Goal: Navigation & Orientation: Find specific page/section

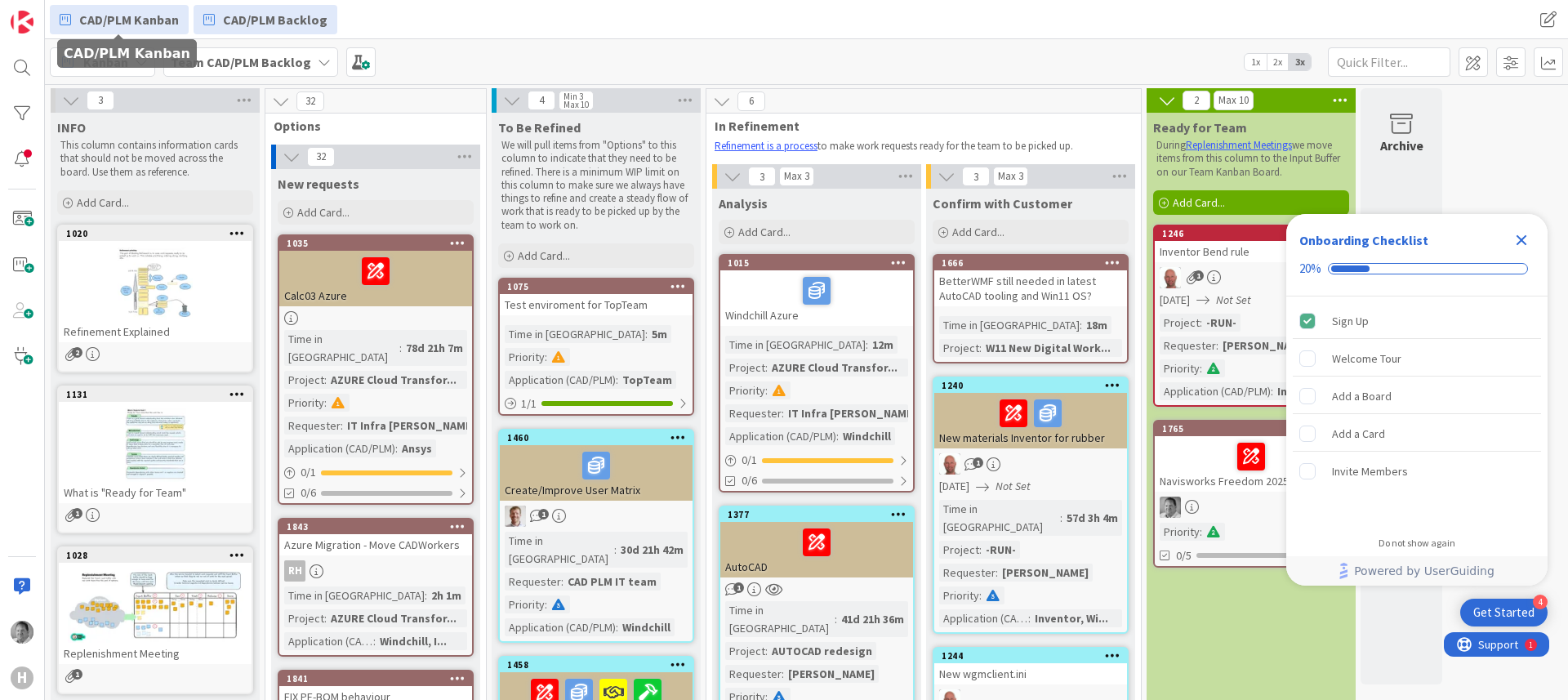
click at [114, 15] on span "CAD/PLM Kanban" at bounding box center [129, 20] width 99 height 20
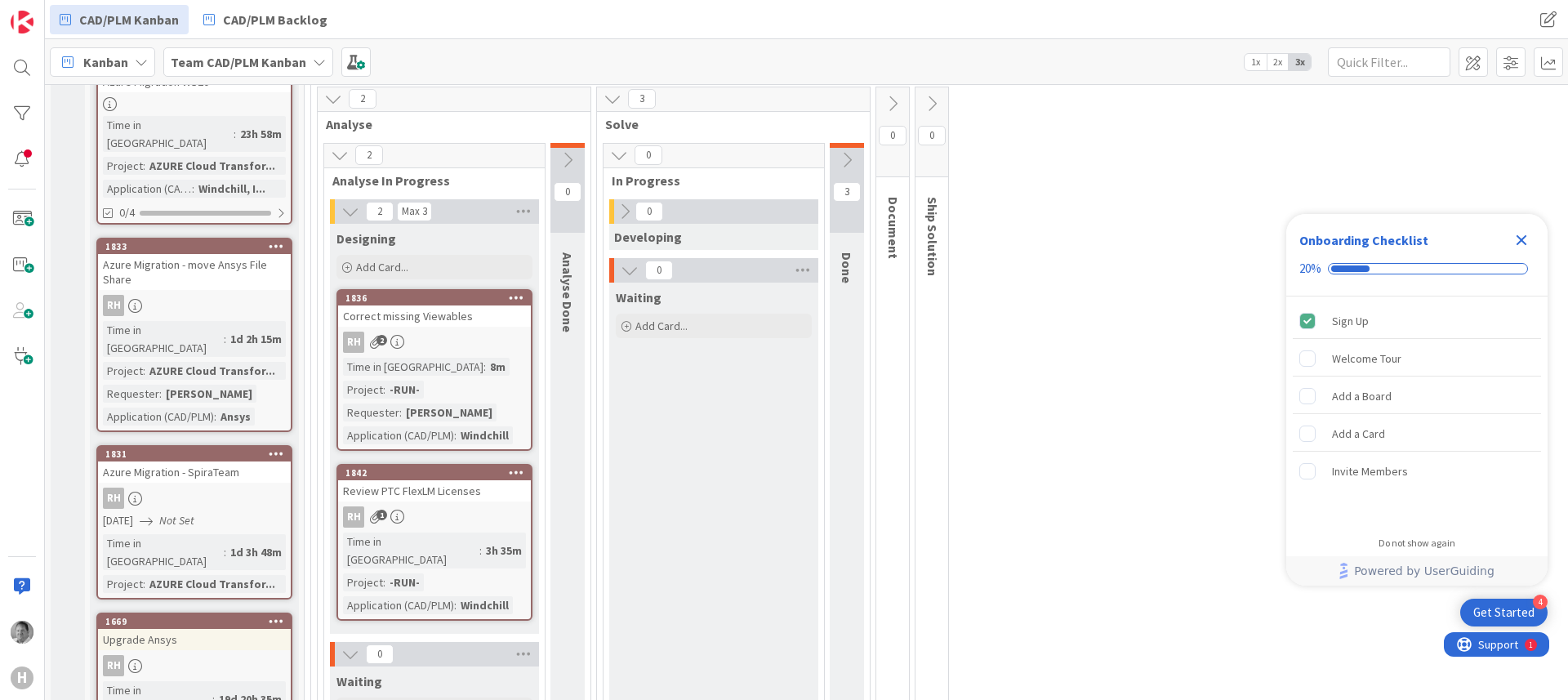
scroll to position [174, 0]
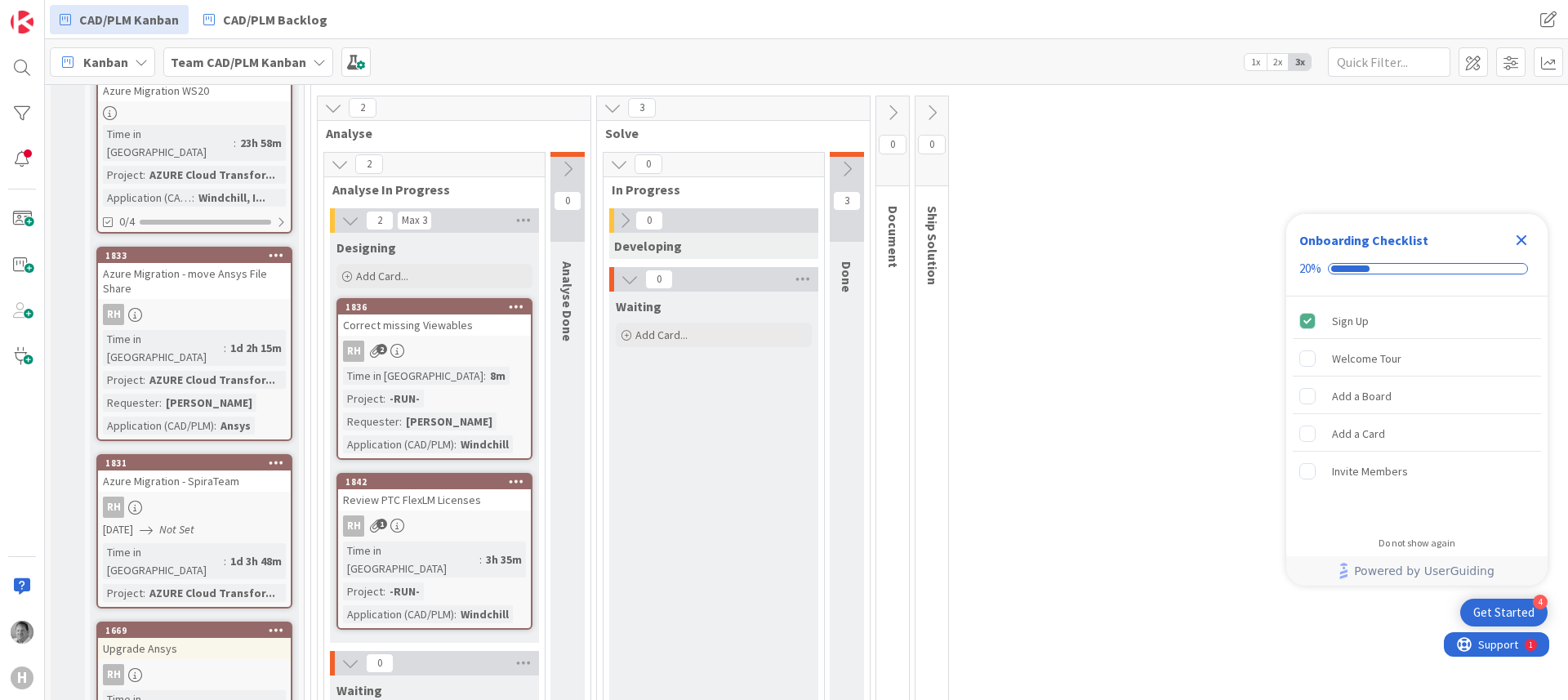
click at [844, 174] on icon at bounding box center [847, 169] width 18 height 18
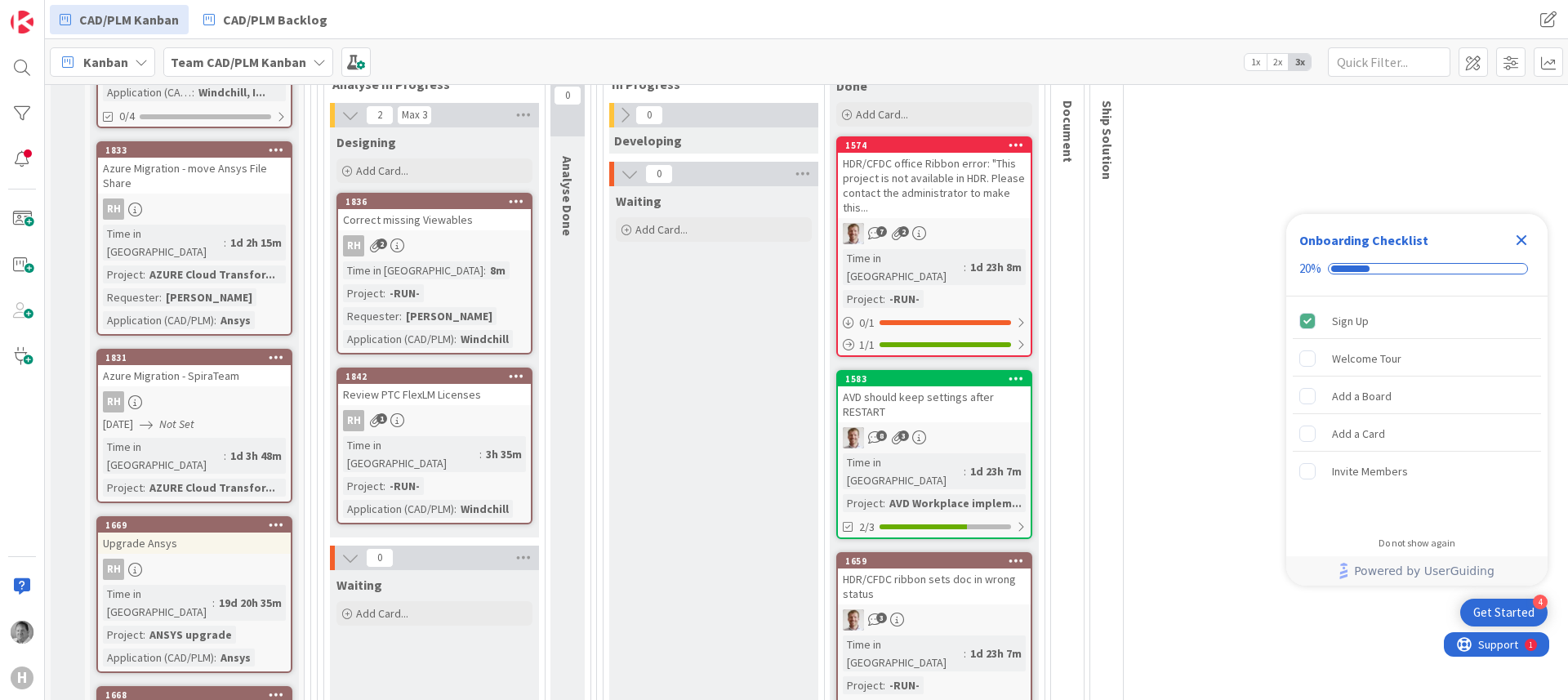
scroll to position [289, 0]
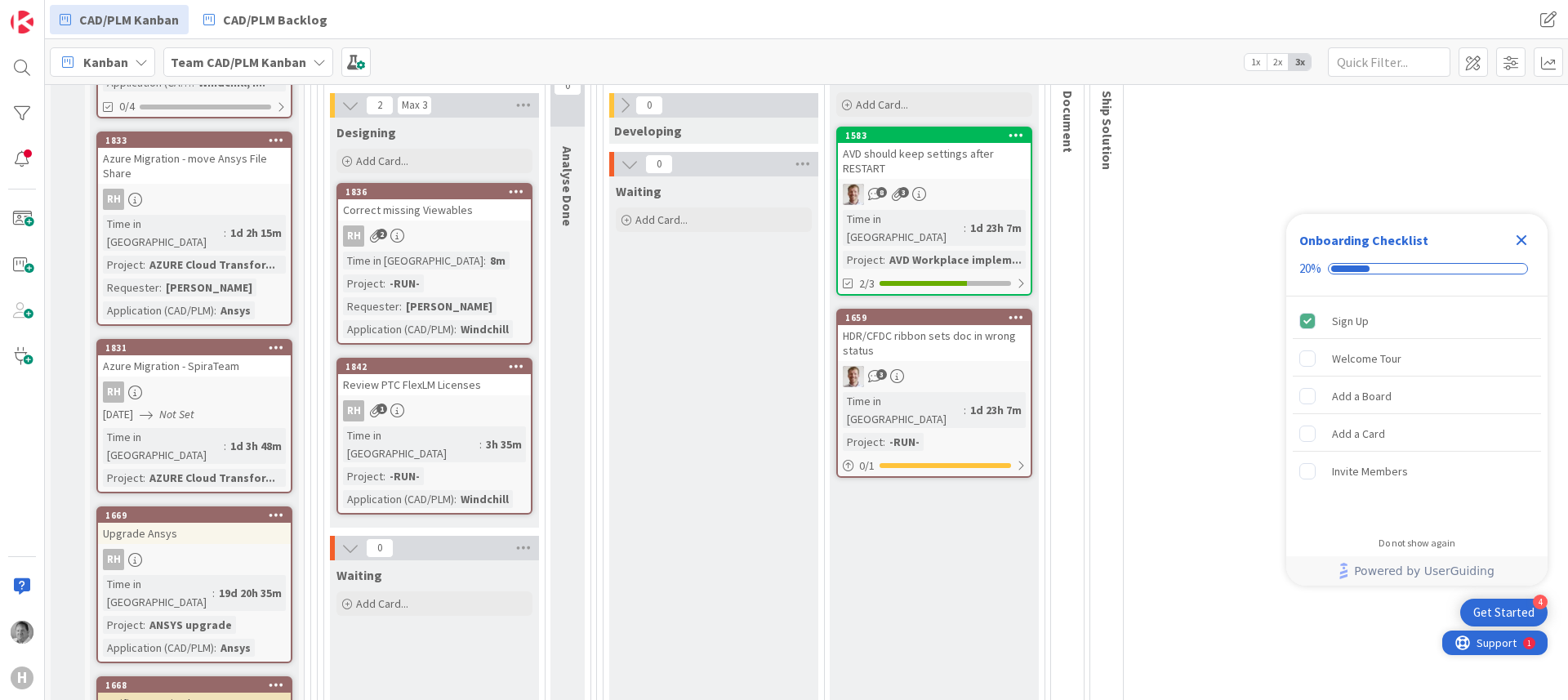
click at [1482, 651] on span "Support" at bounding box center [1496, 643] width 40 height 20
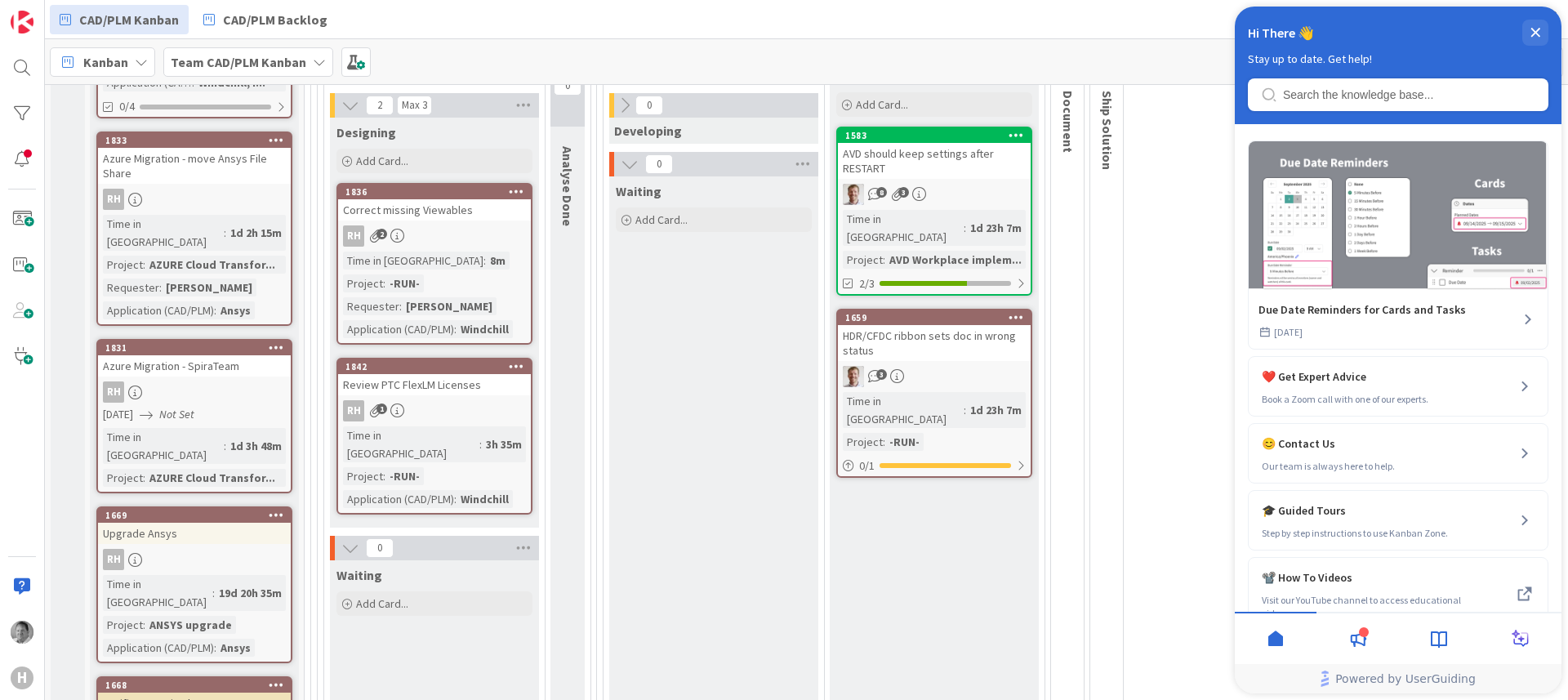
scroll to position [0, 0]
click at [1538, 23] on div "close resource center" at bounding box center [1535, 32] width 26 height 26
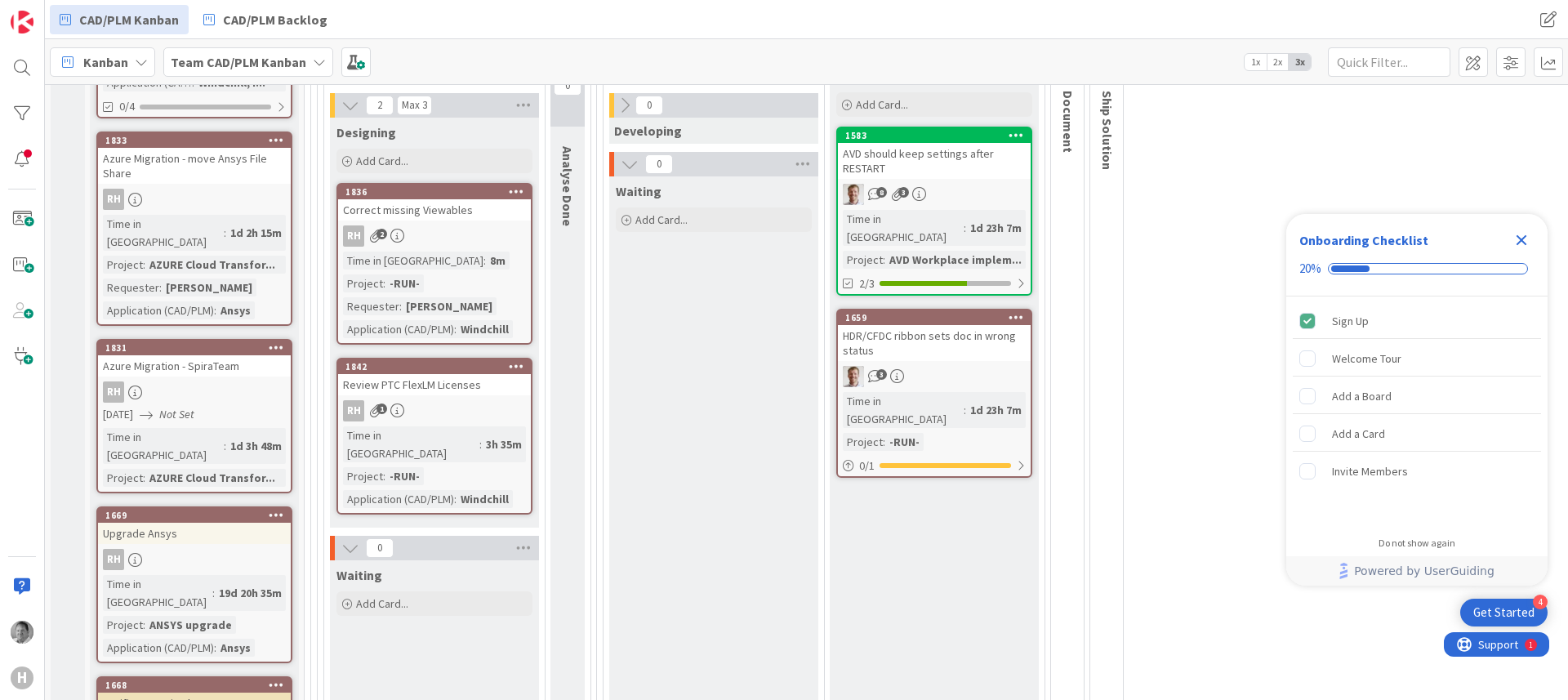
click at [1498, 611] on div "Get Started" at bounding box center [1504, 612] width 61 height 16
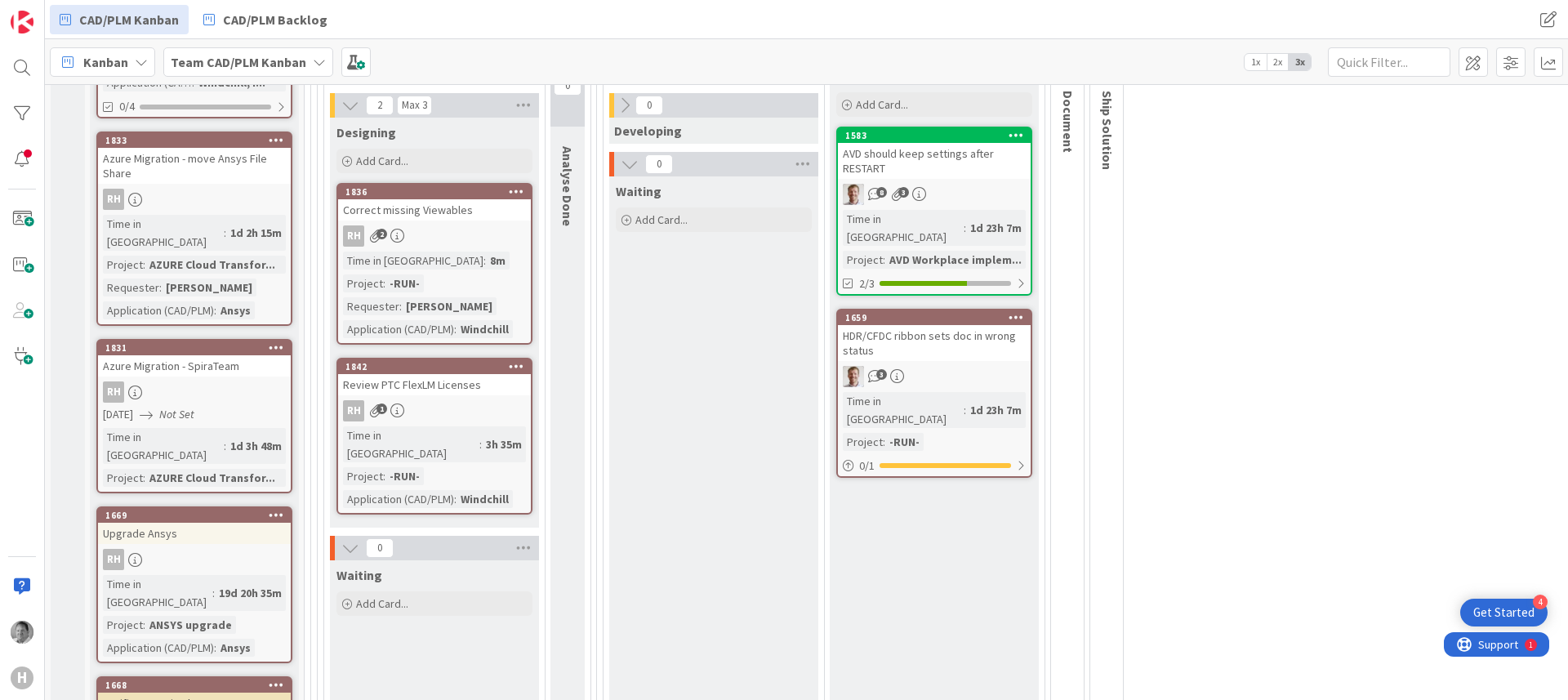
click at [1498, 611] on div "Get Started" at bounding box center [1504, 612] width 61 height 16
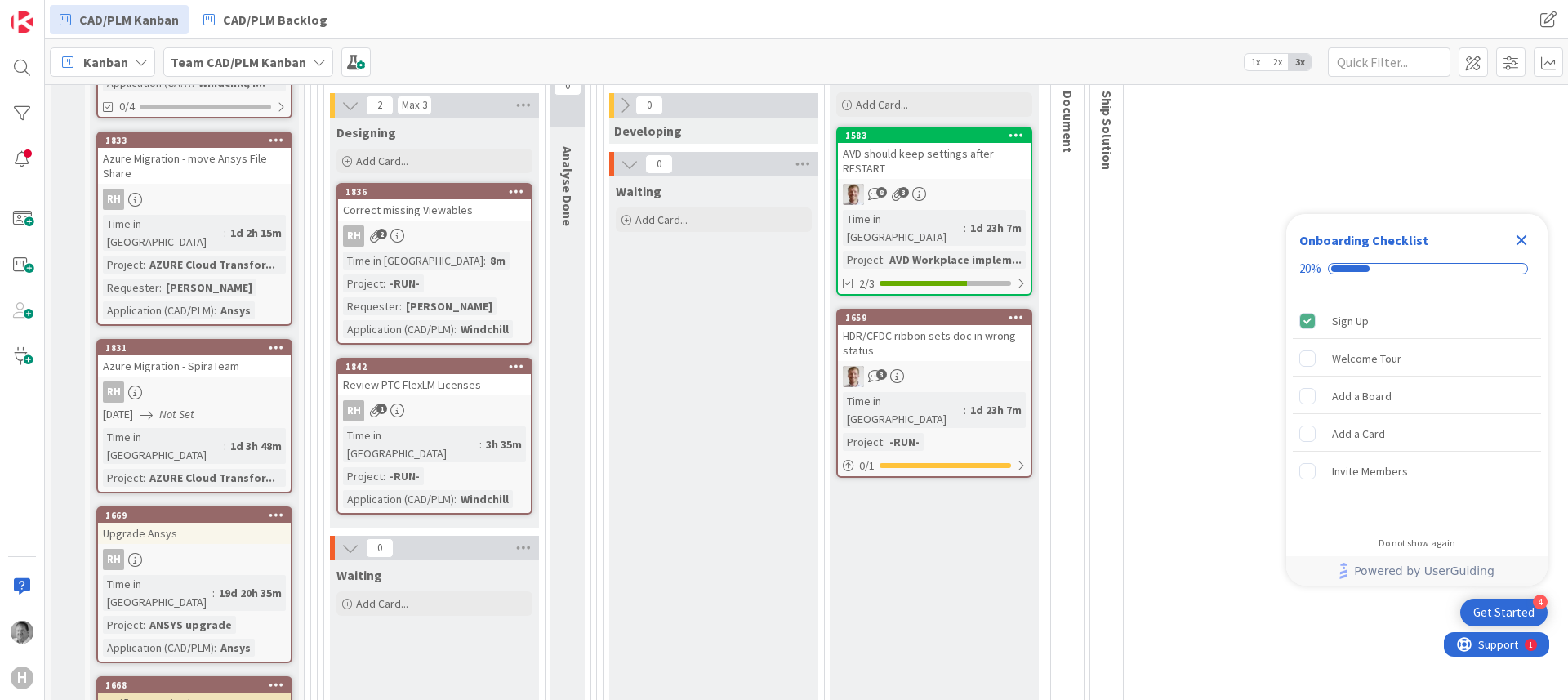
click at [1498, 611] on div "Get Started" at bounding box center [1504, 612] width 61 height 16
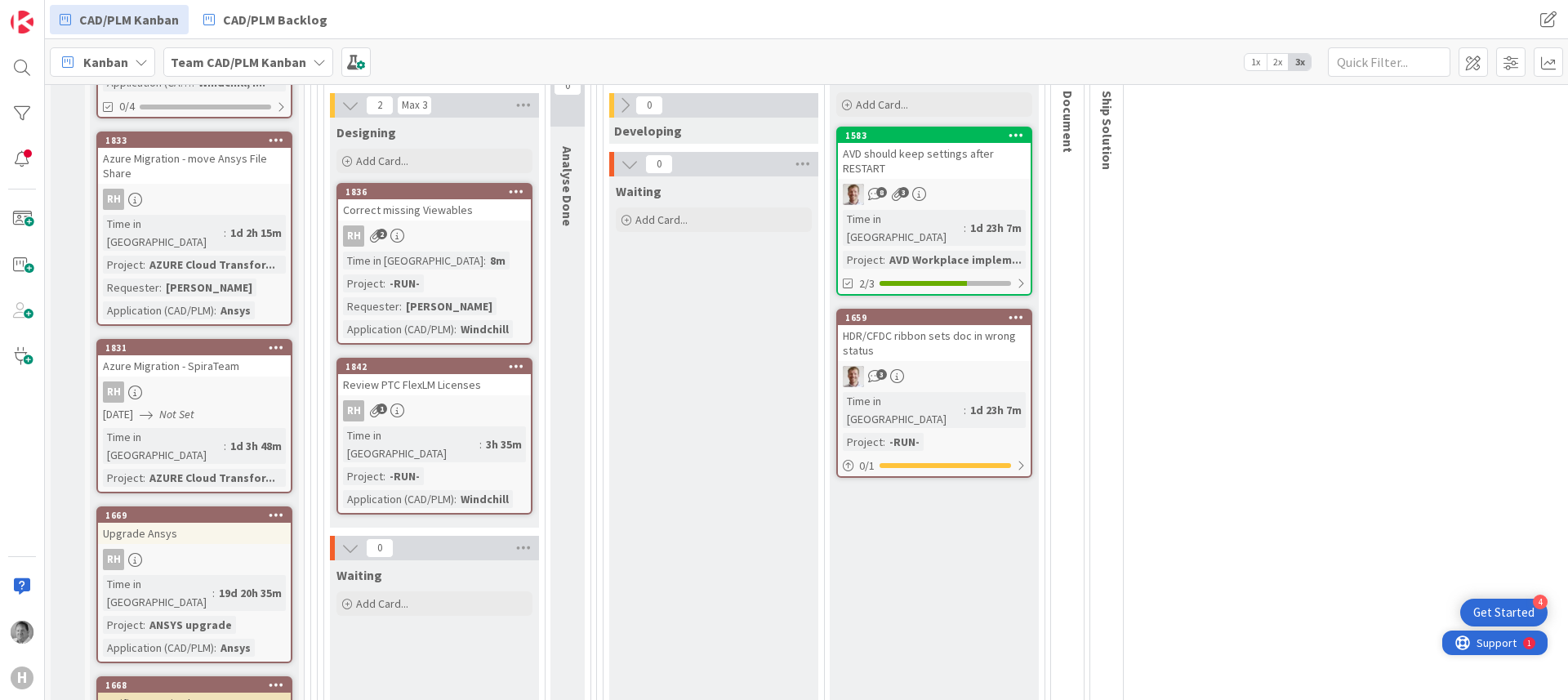
click at [1491, 644] on span "Support" at bounding box center [1496, 643] width 40 height 20
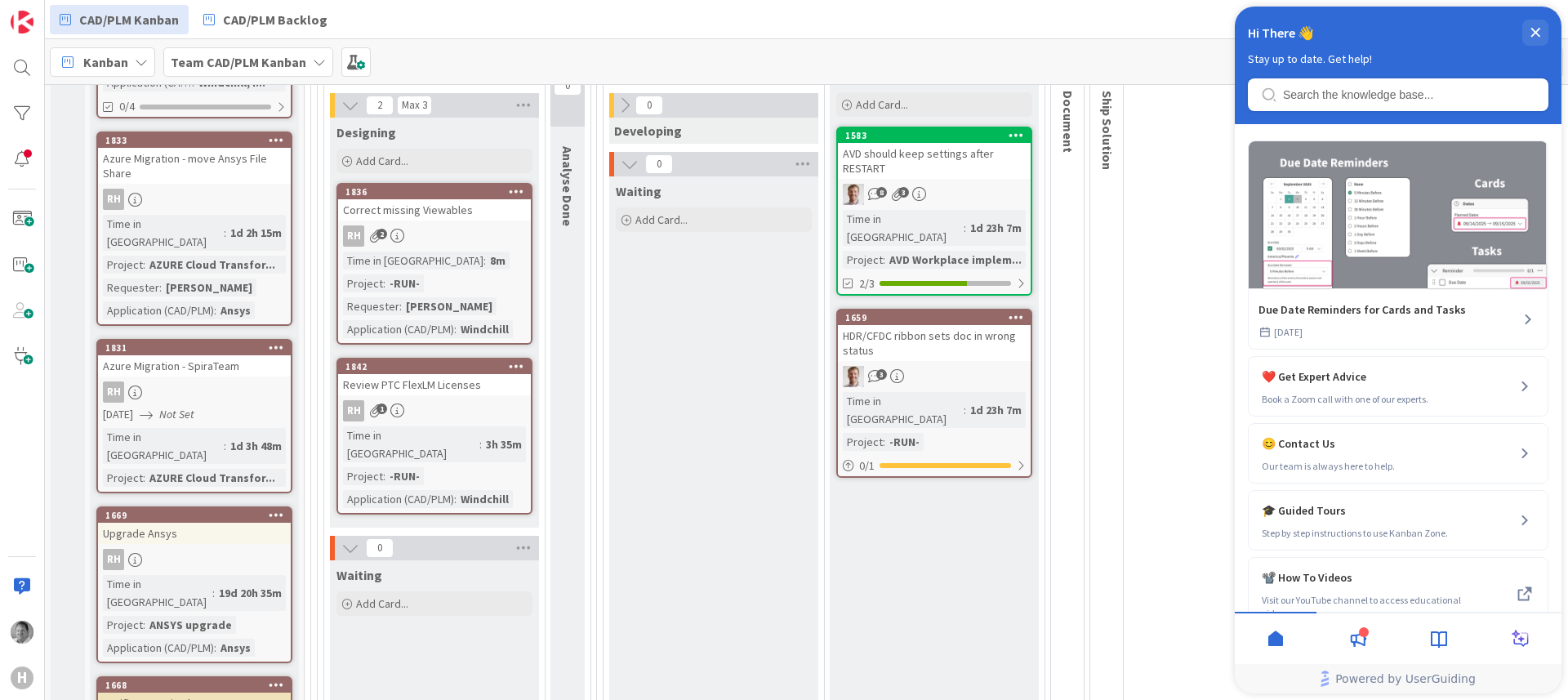
click at [1352, 629] on icon at bounding box center [1358, 638] width 20 height 20
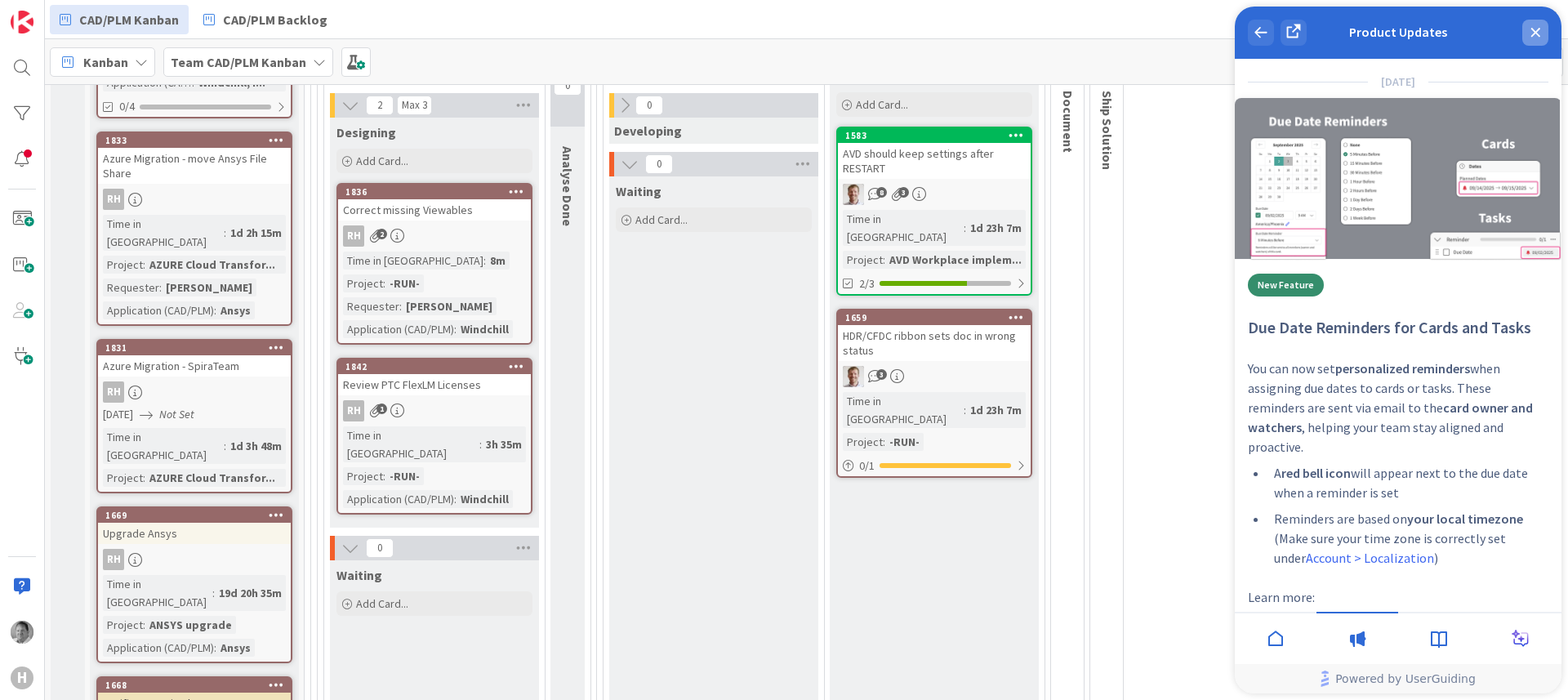
click at [1541, 33] on div "close resource center" at bounding box center [1535, 32] width 26 height 26
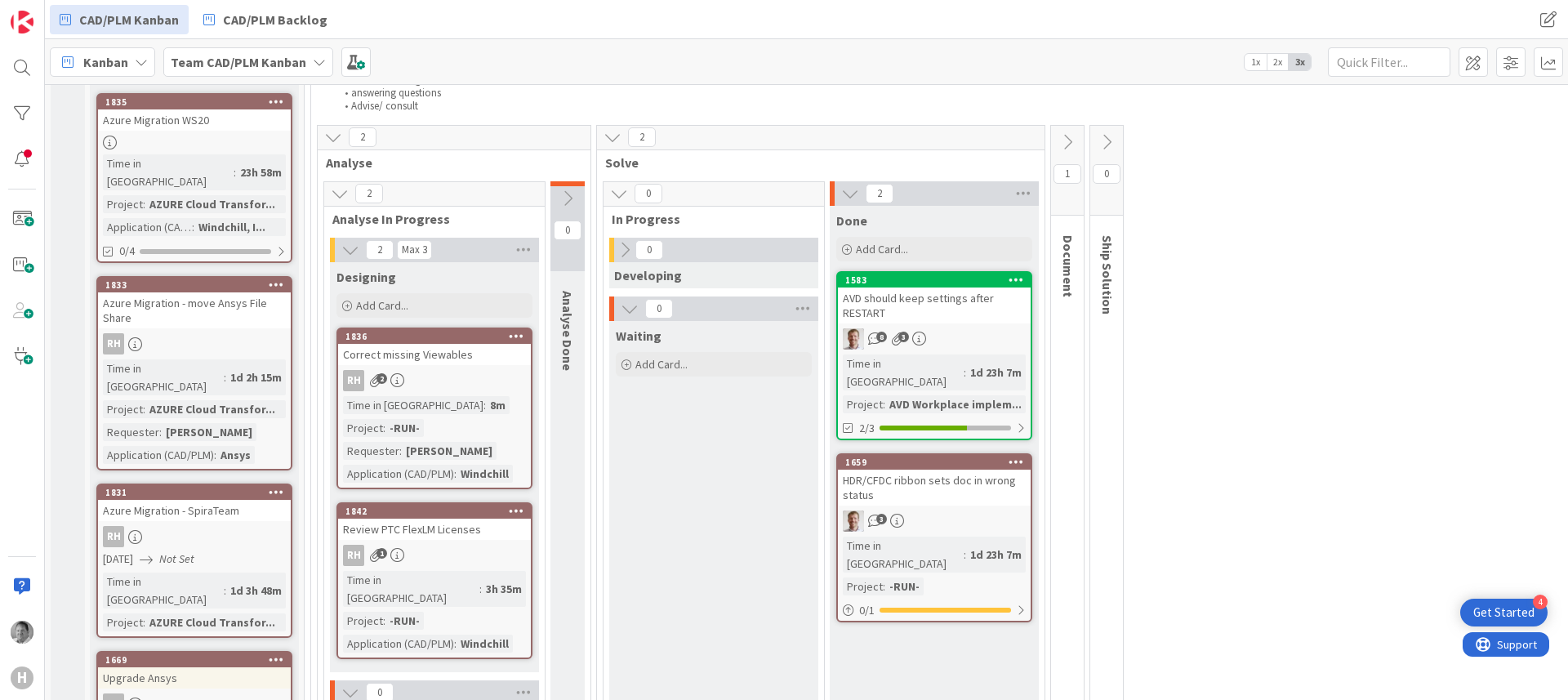
scroll to position [183, 0]
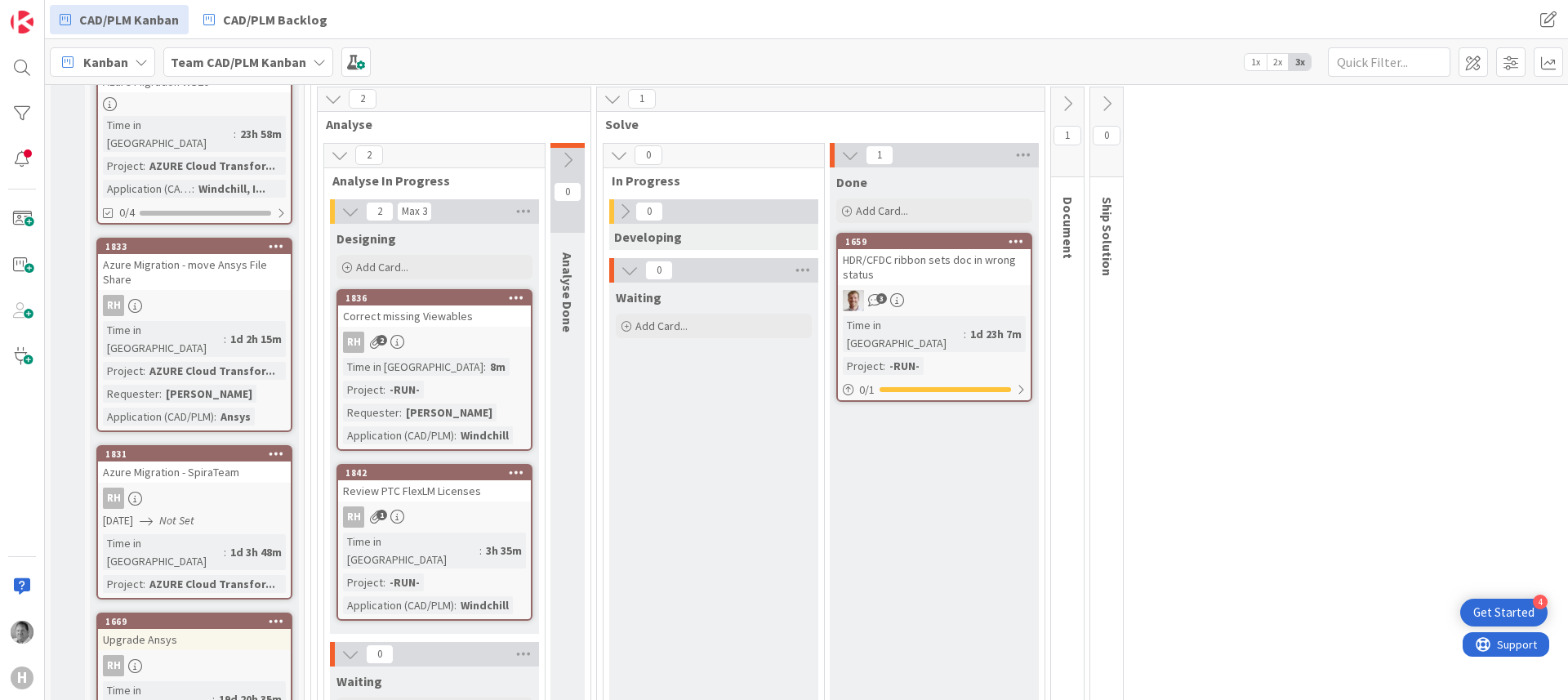
click at [962, 261] on div "HDR/CFDC ribbon sets doc in wrong status" at bounding box center [935, 267] width 193 height 36
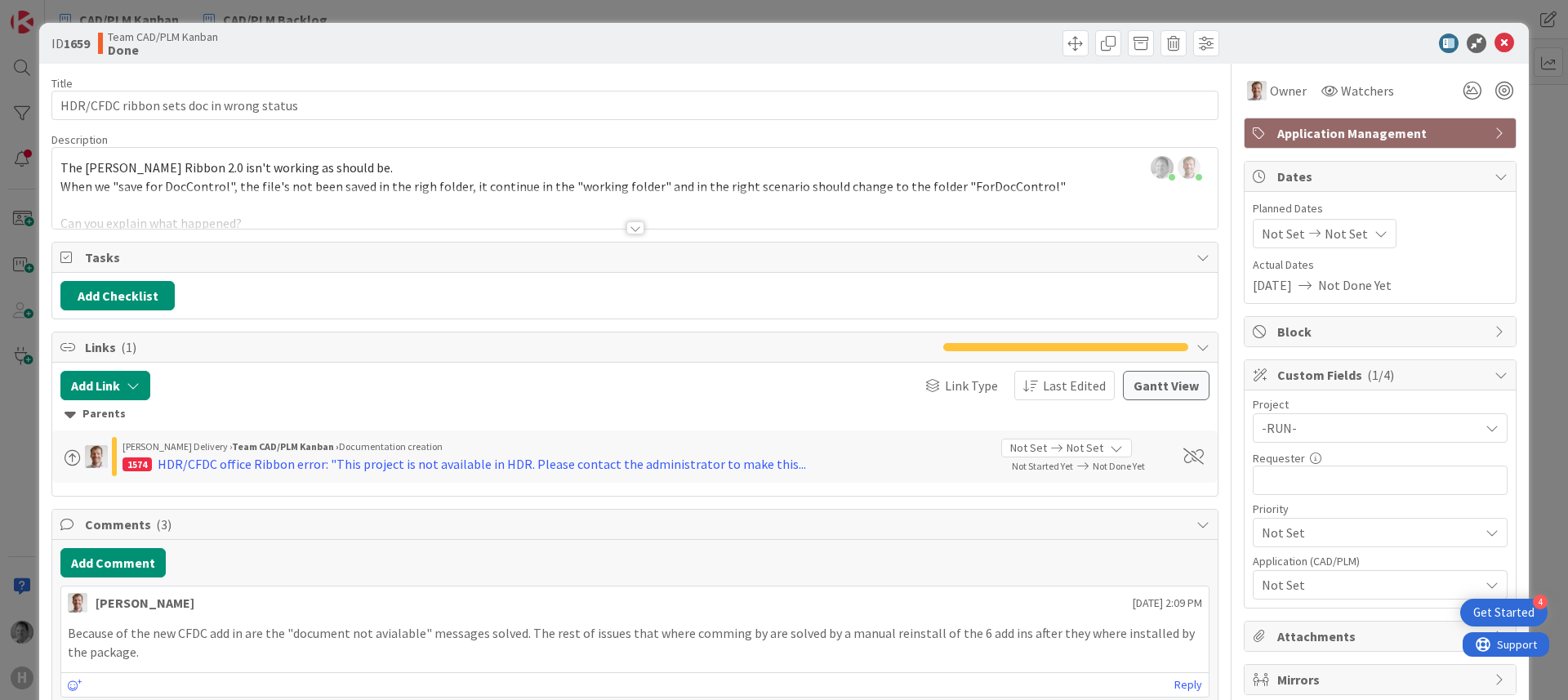
click at [210, 228] on div at bounding box center [634, 207] width 1165 height 42
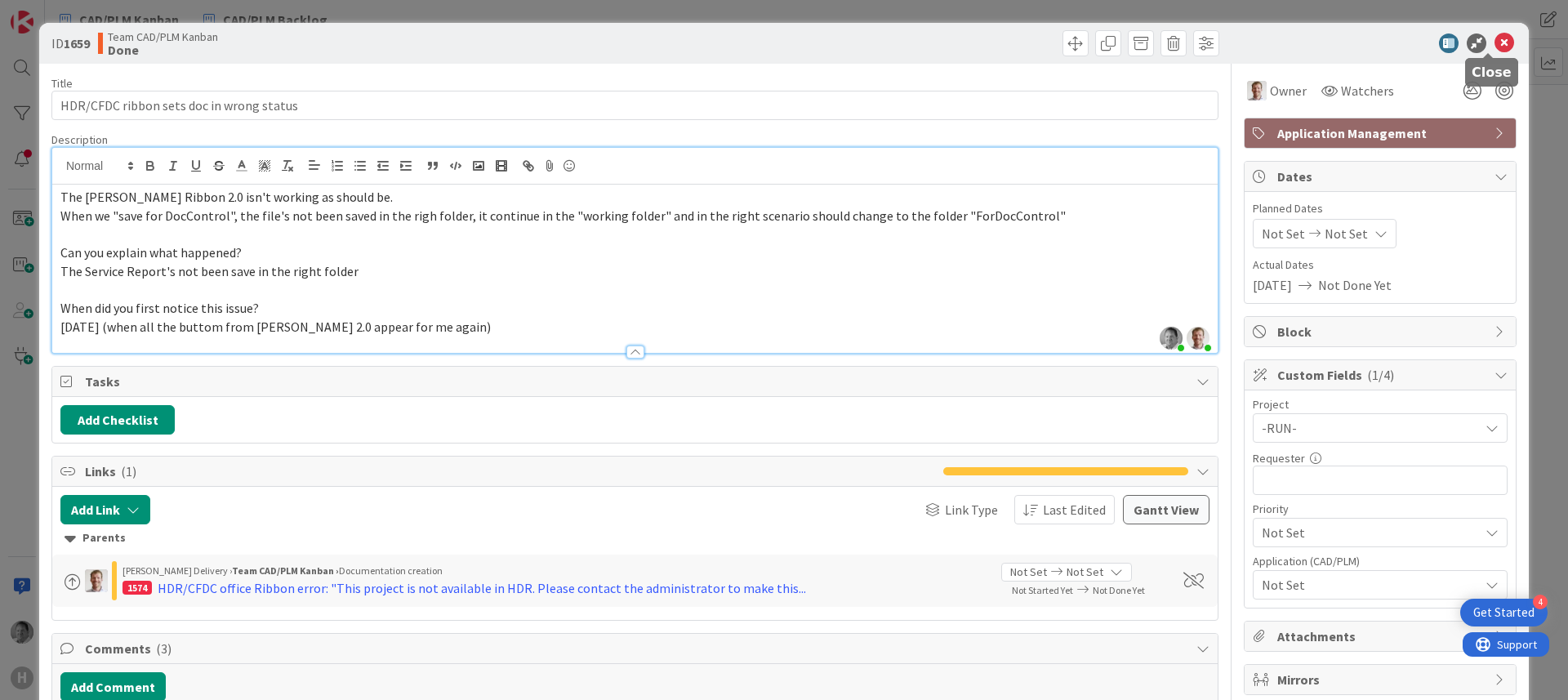
click at [1495, 42] on icon at bounding box center [1504, 43] width 20 height 20
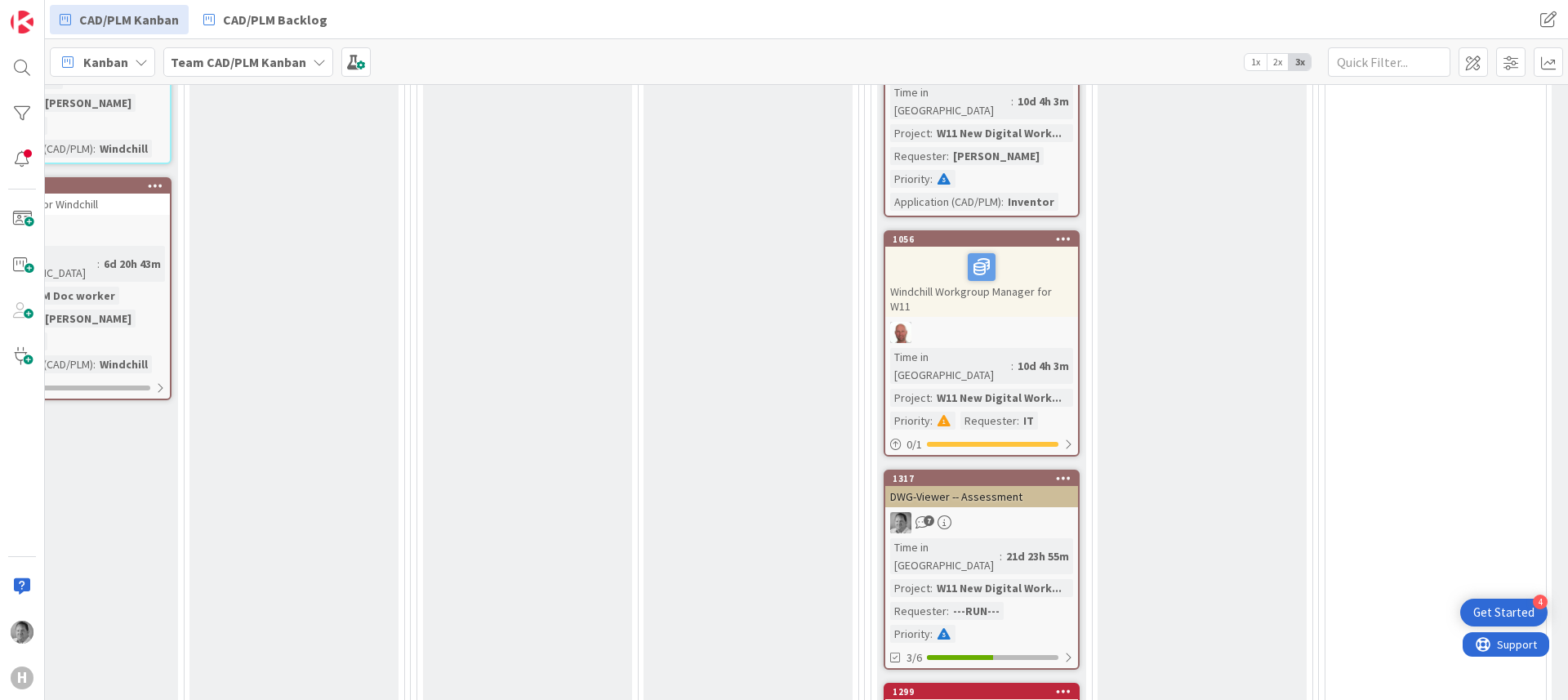
scroll to position [3258, 640]
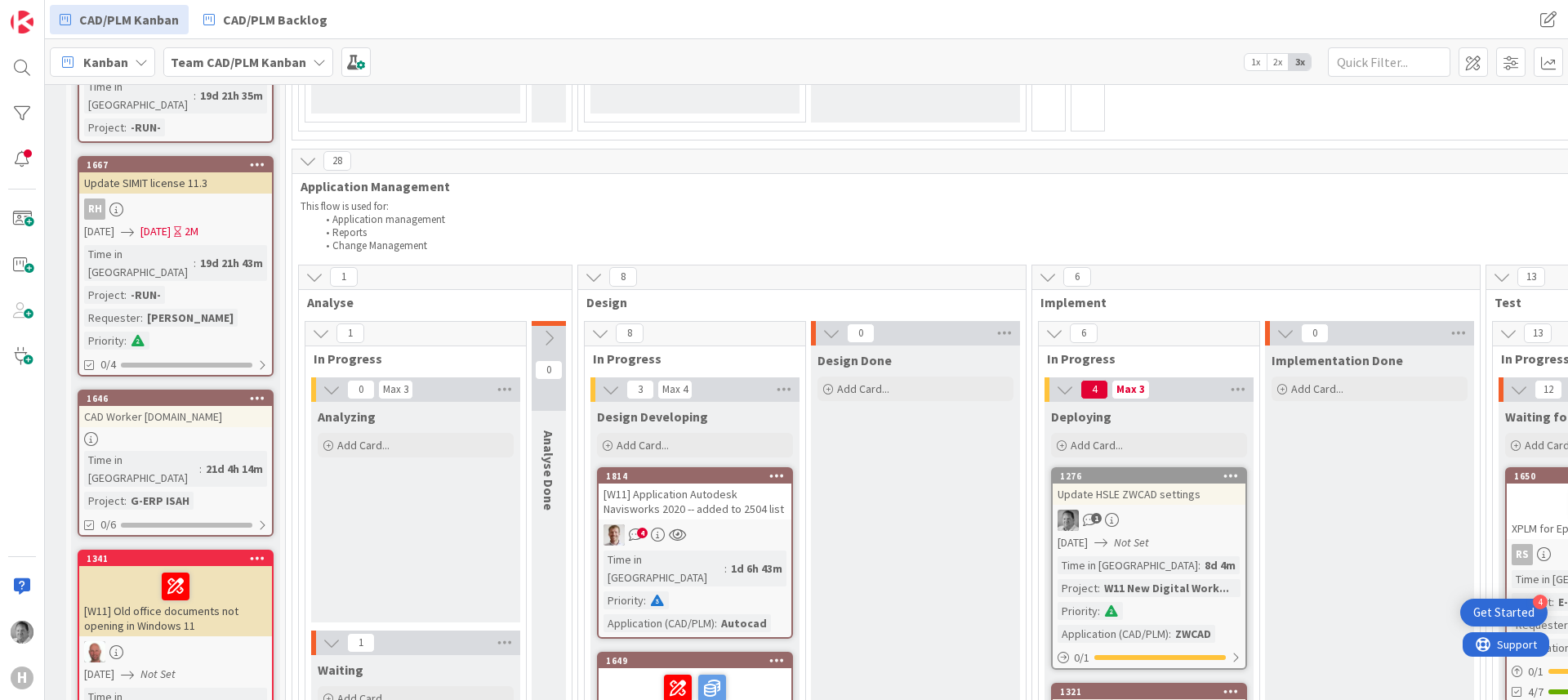
scroll to position [976, 19]
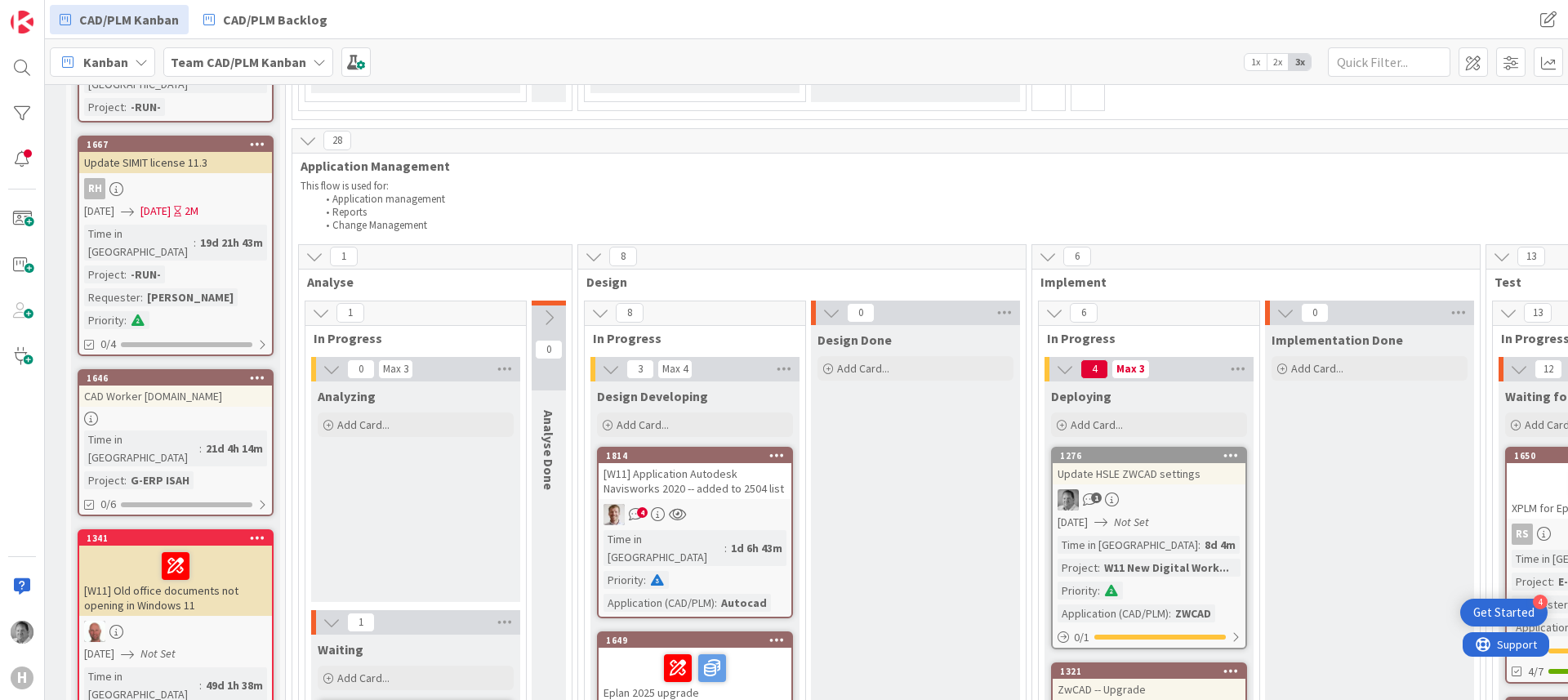
click at [1550, 206] on li "Reports" at bounding box center [1371, 212] width 2110 height 13
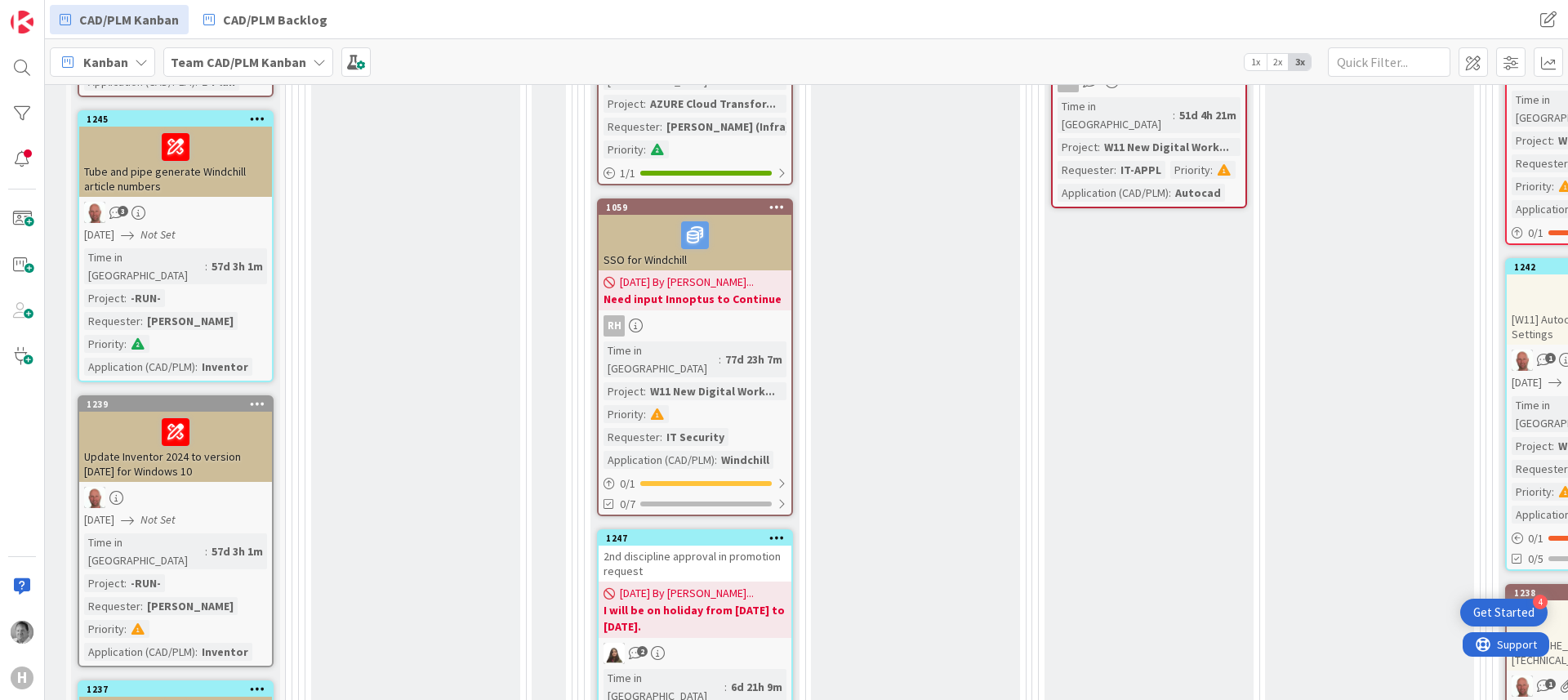
scroll to position [2532, 19]
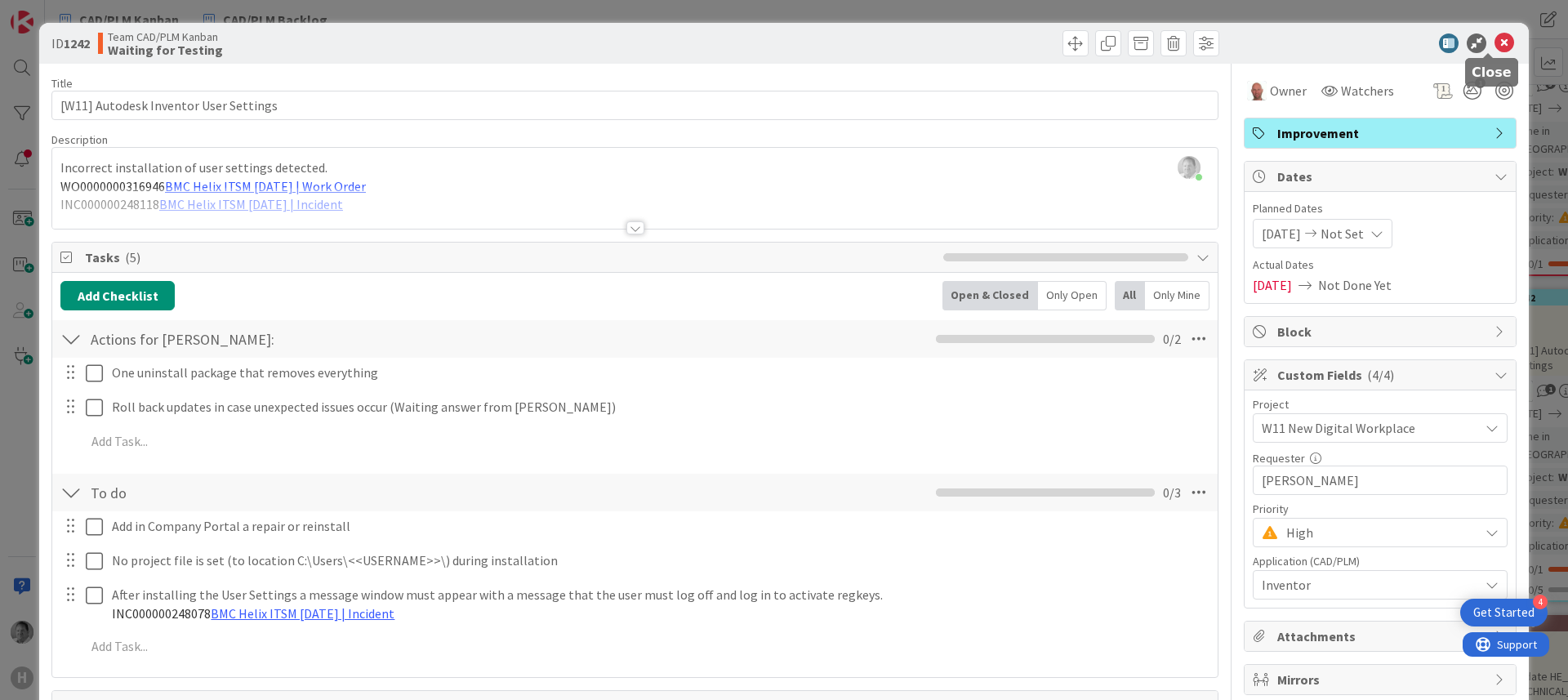
click at [1495, 38] on icon at bounding box center [1504, 43] width 20 height 20
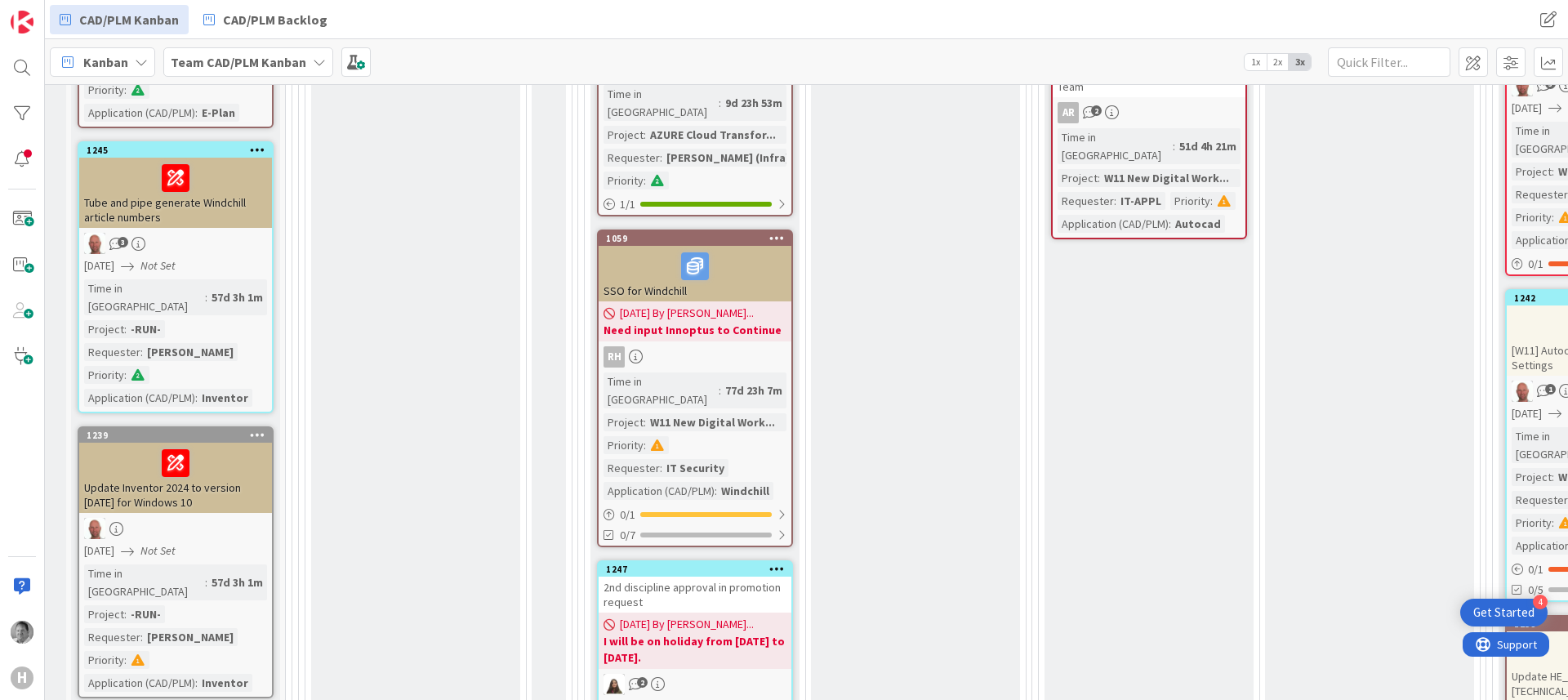
scroll to position [2532, 0]
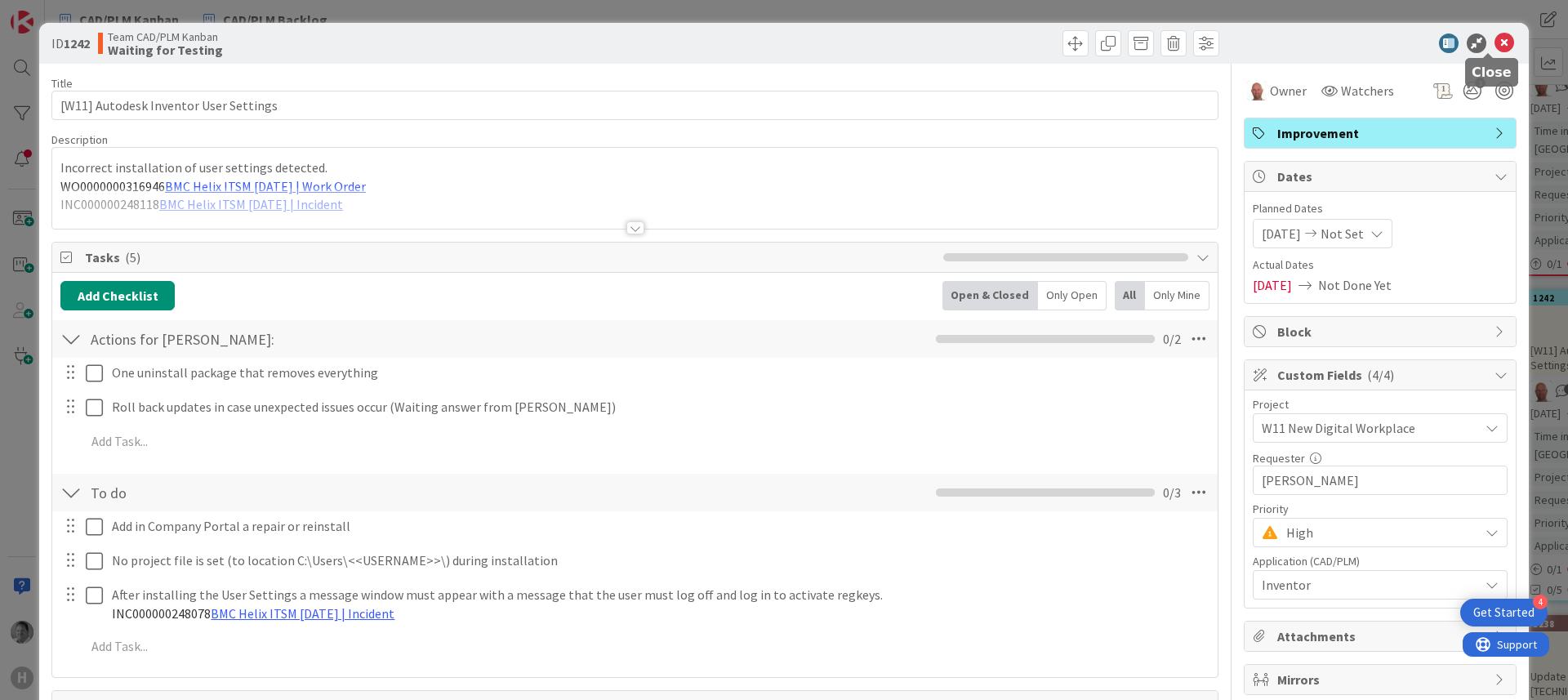
click at [1495, 47] on icon at bounding box center [1504, 43] width 20 height 20
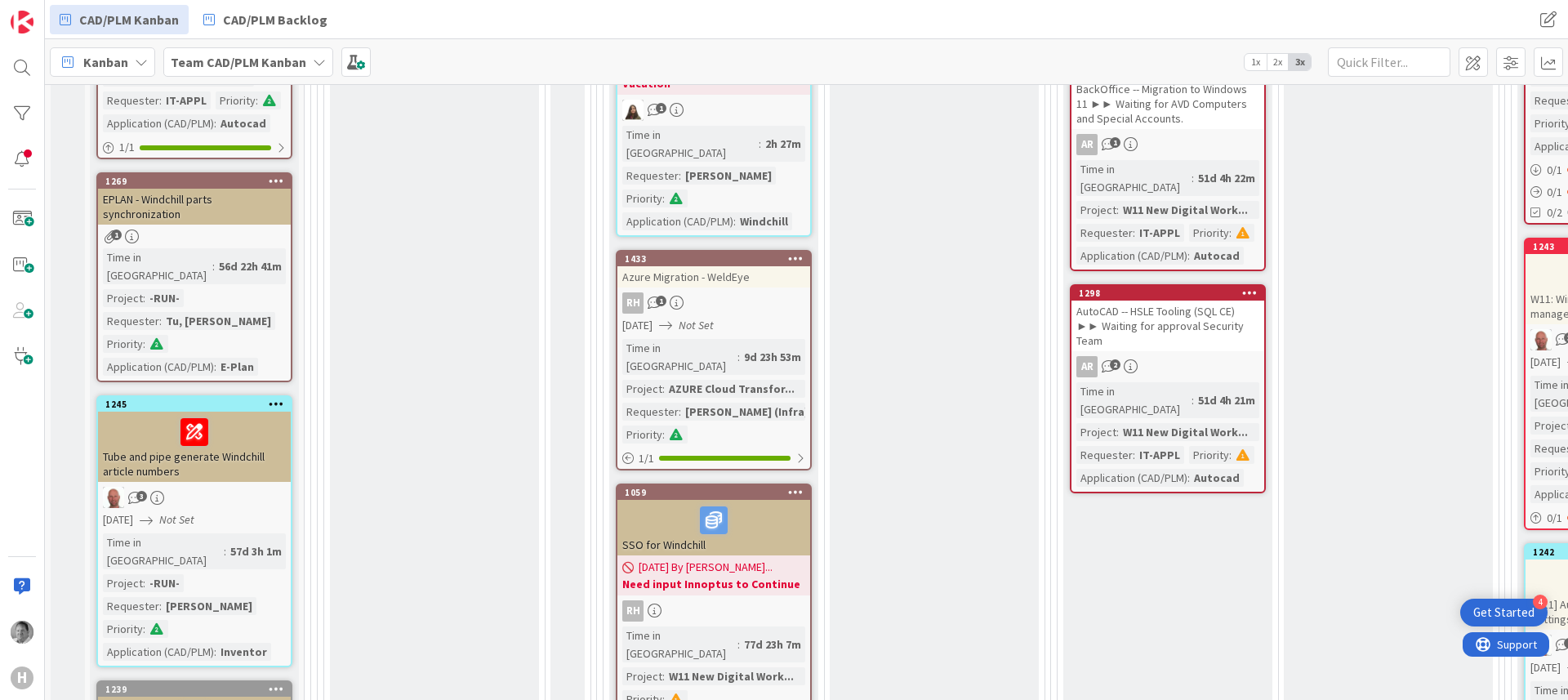
scroll to position [2247, 0]
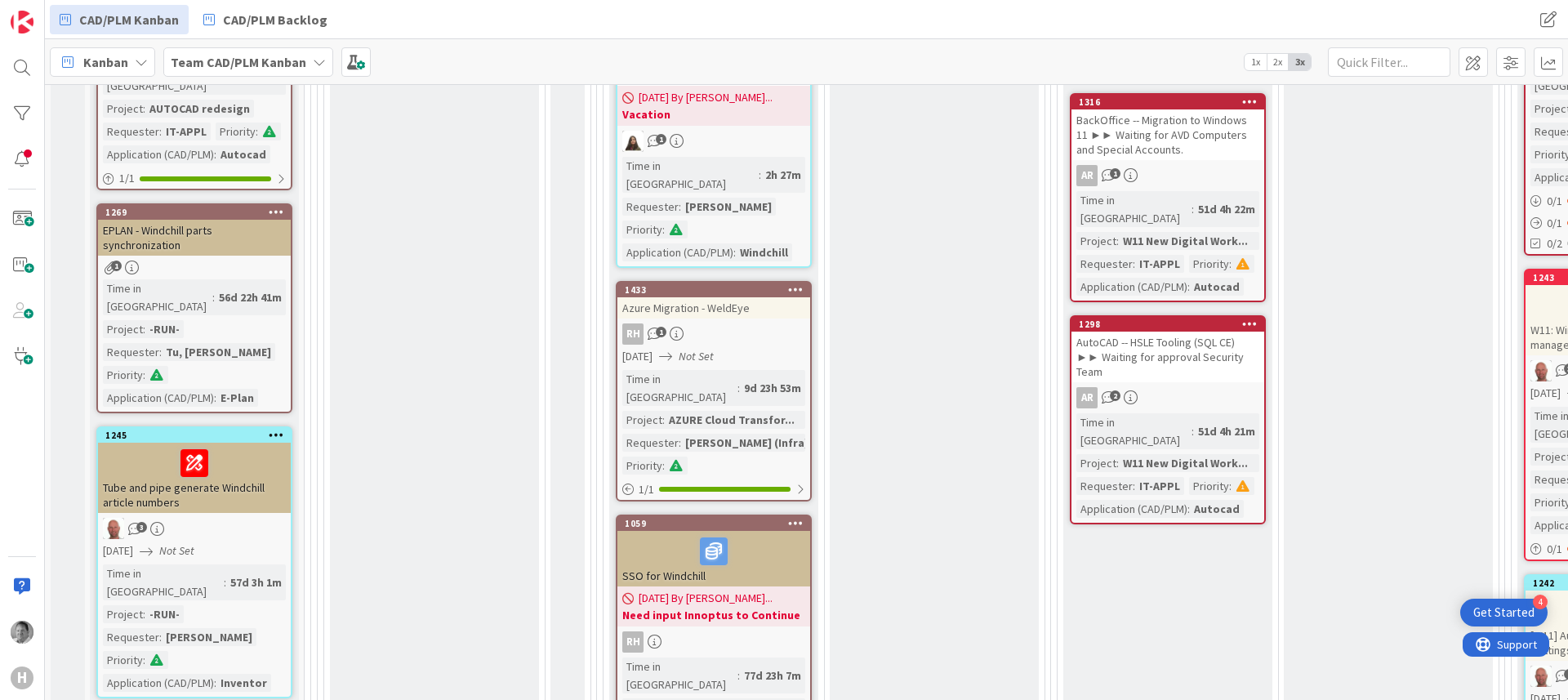
drag, startPoint x: 1558, startPoint y: 112, endPoint x: 1495, endPoint y: 285, distance: 184.1
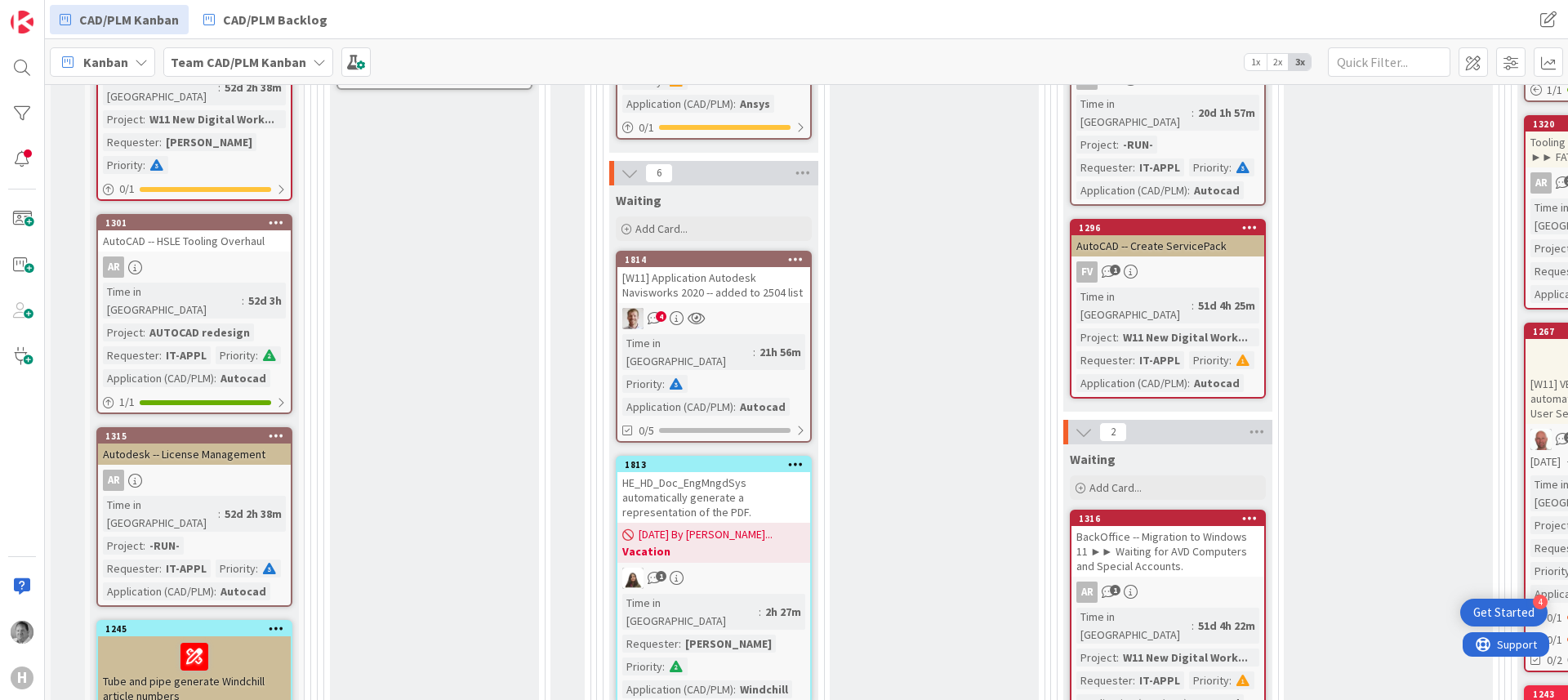
scroll to position [1810, 0]
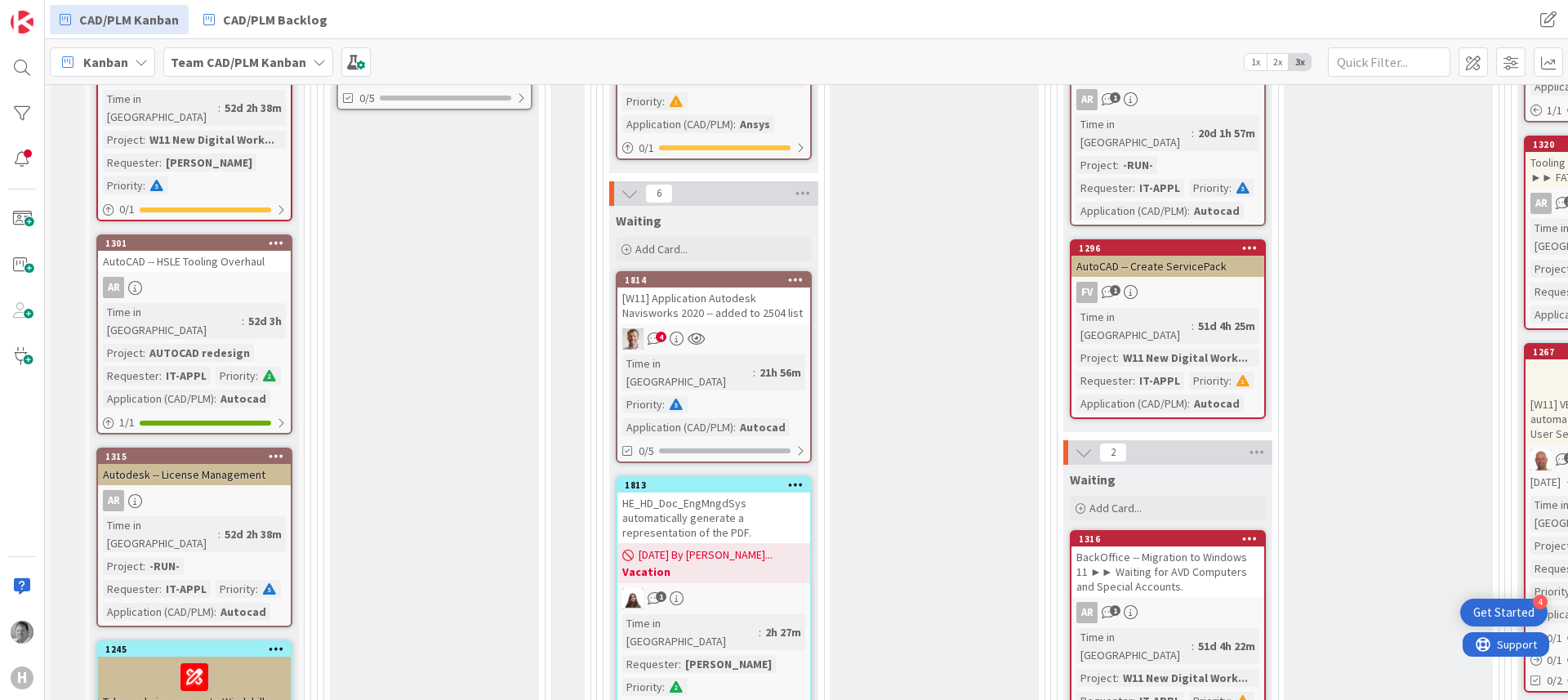
click at [174, 250] on div "AutoCAD -- HSLE Tooling Overhaul" at bounding box center [195, 261] width 193 height 21
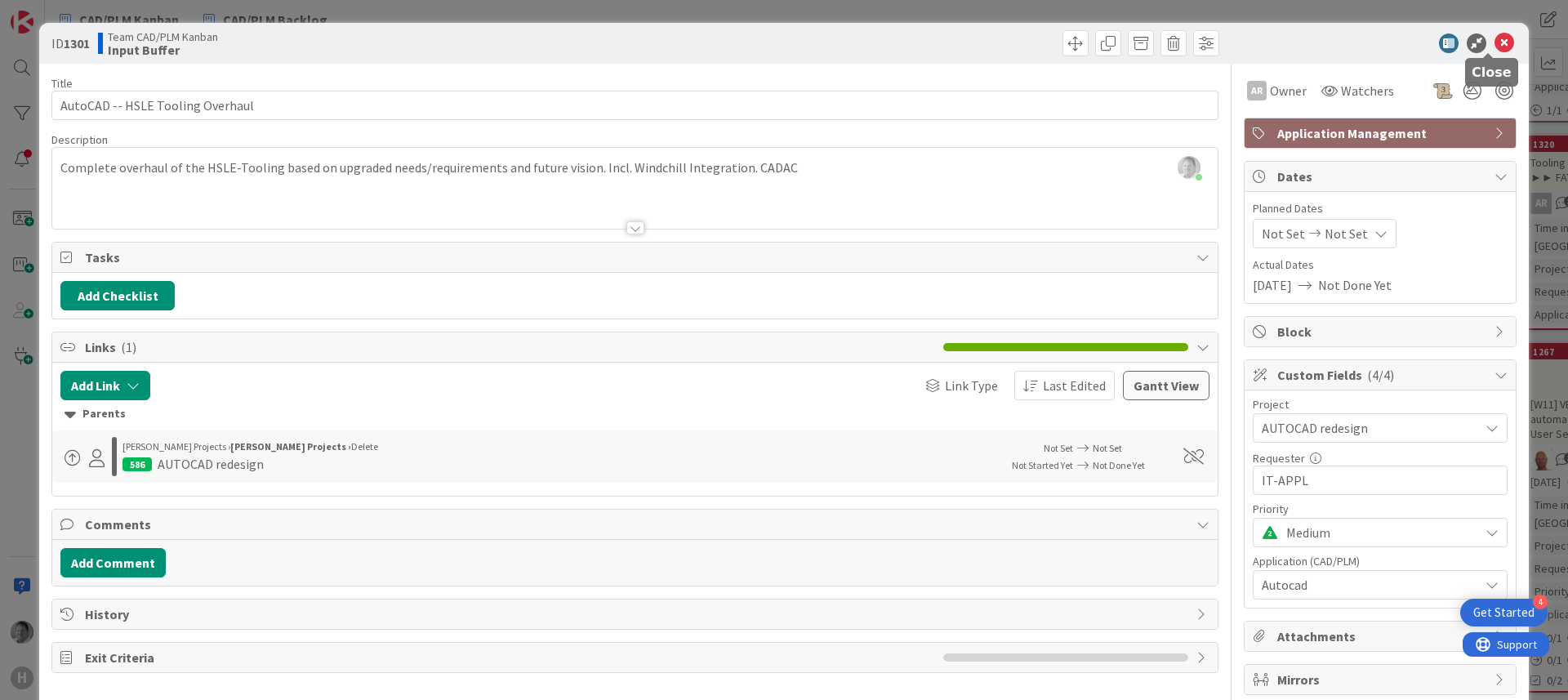
click at [1495, 46] on icon at bounding box center [1504, 43] width 20 height 20
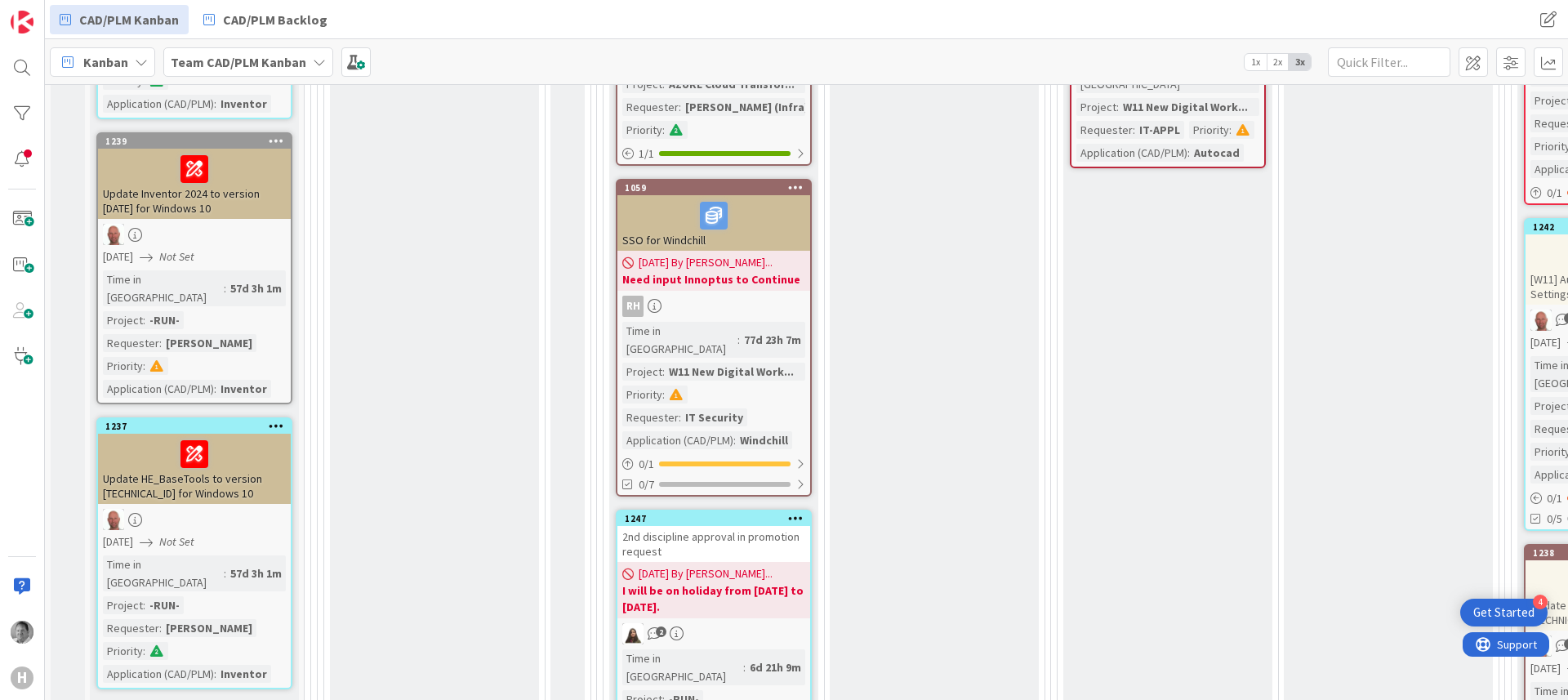
scroll to position [2582, 0]
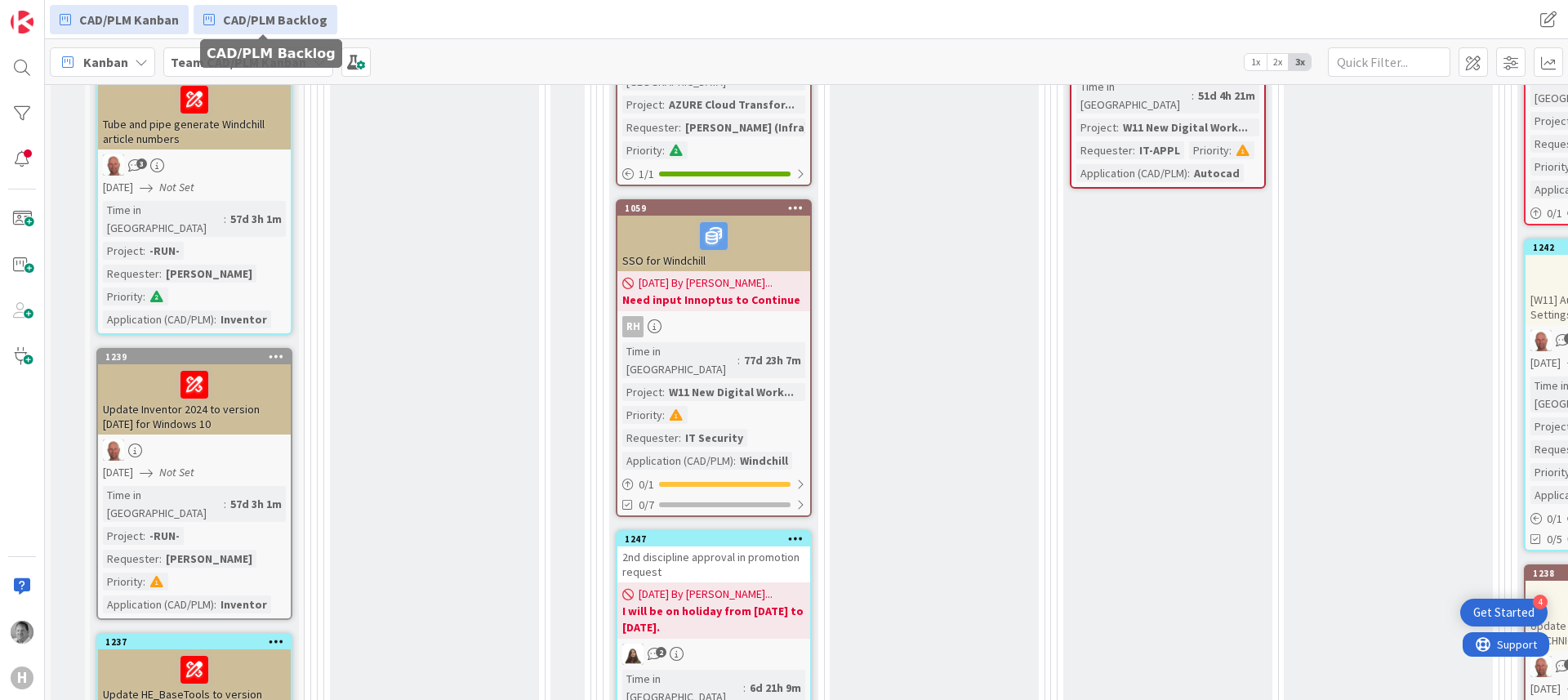
click at [234, 19] on span "CAD/PLM Backlog" at bounding box center [275, 20] width 105 height 20
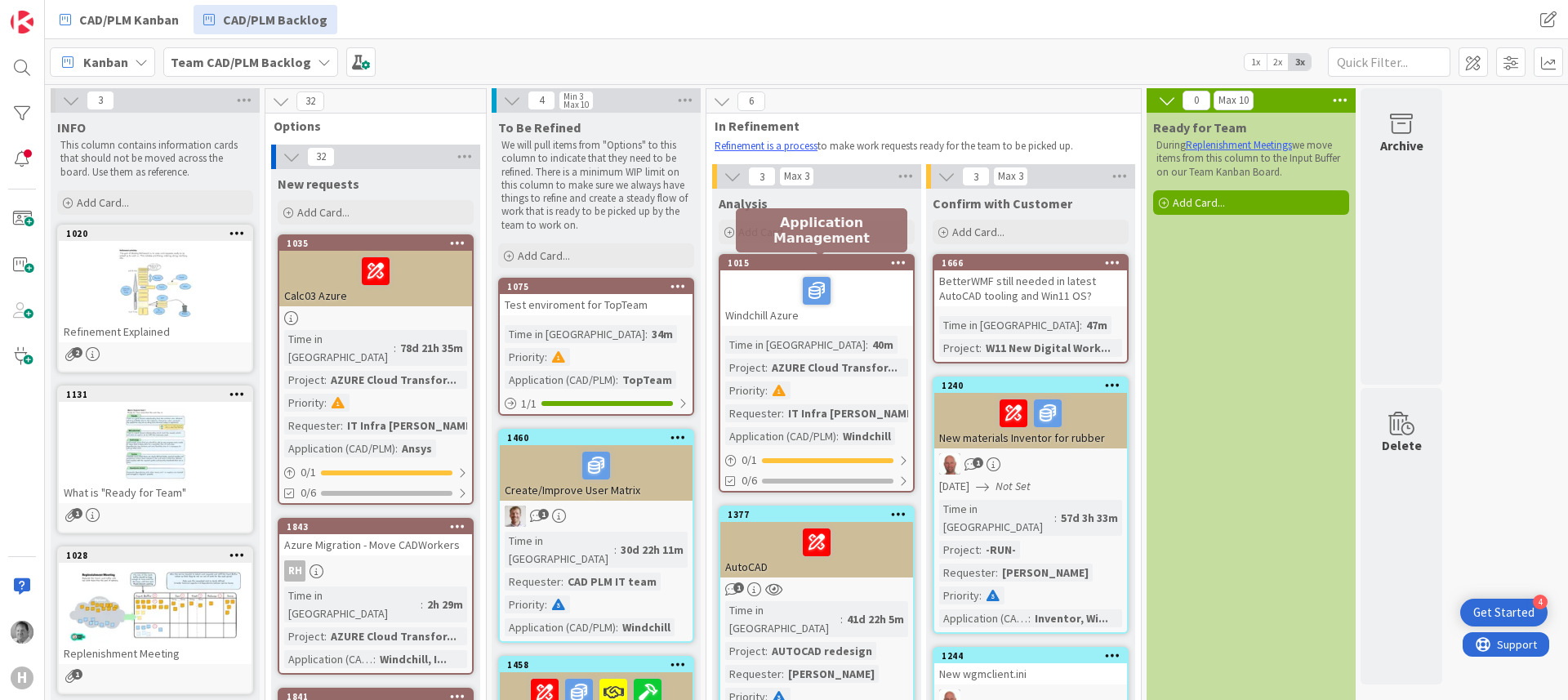
click at [734, 259] on div "1015" at bounding box center [820, 263] width 185 height 12
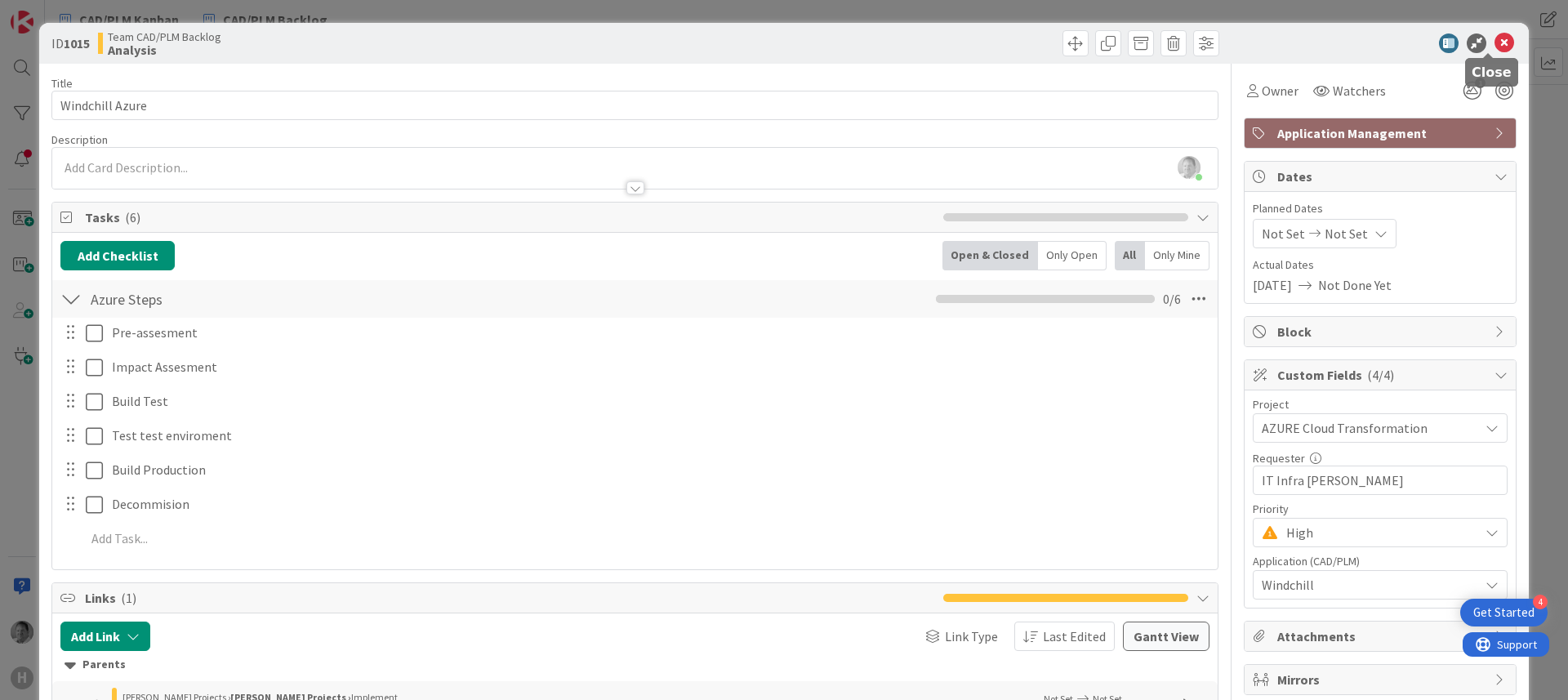
drag, startPoint x: 1428, startPoint y: 127, endPoint x: 1484, endPoint y: 51, distance: 94.4
click at [1484, 51] on div "ID 1015 Team CAD/PLM Backlog Analysis Title 15 / 128 Windchill Azure Descriptio…" at bounding box center [784, 458] width 1490 height 870
click at [1495, 49] on icon at bounding box center [1504, 43] width 20 height 20
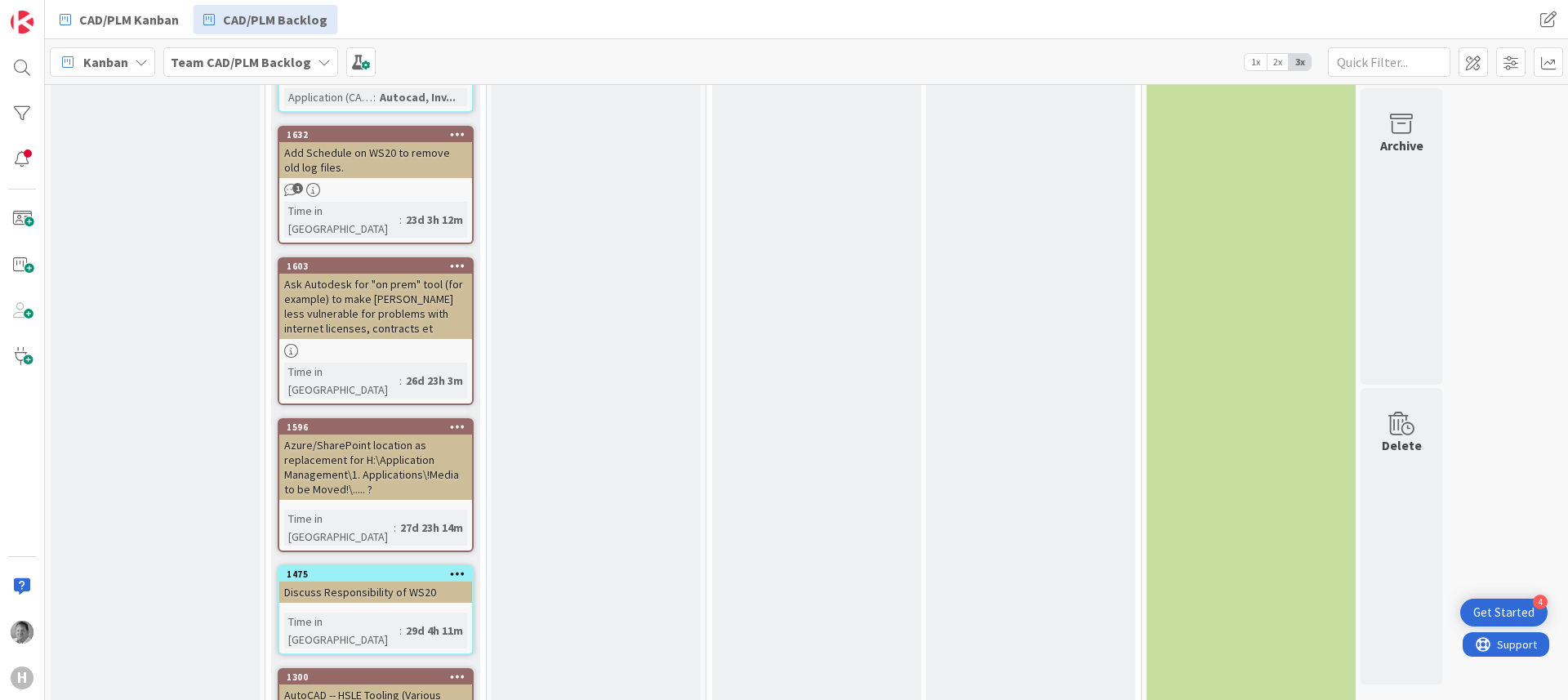
scroll to position [2209, 0]
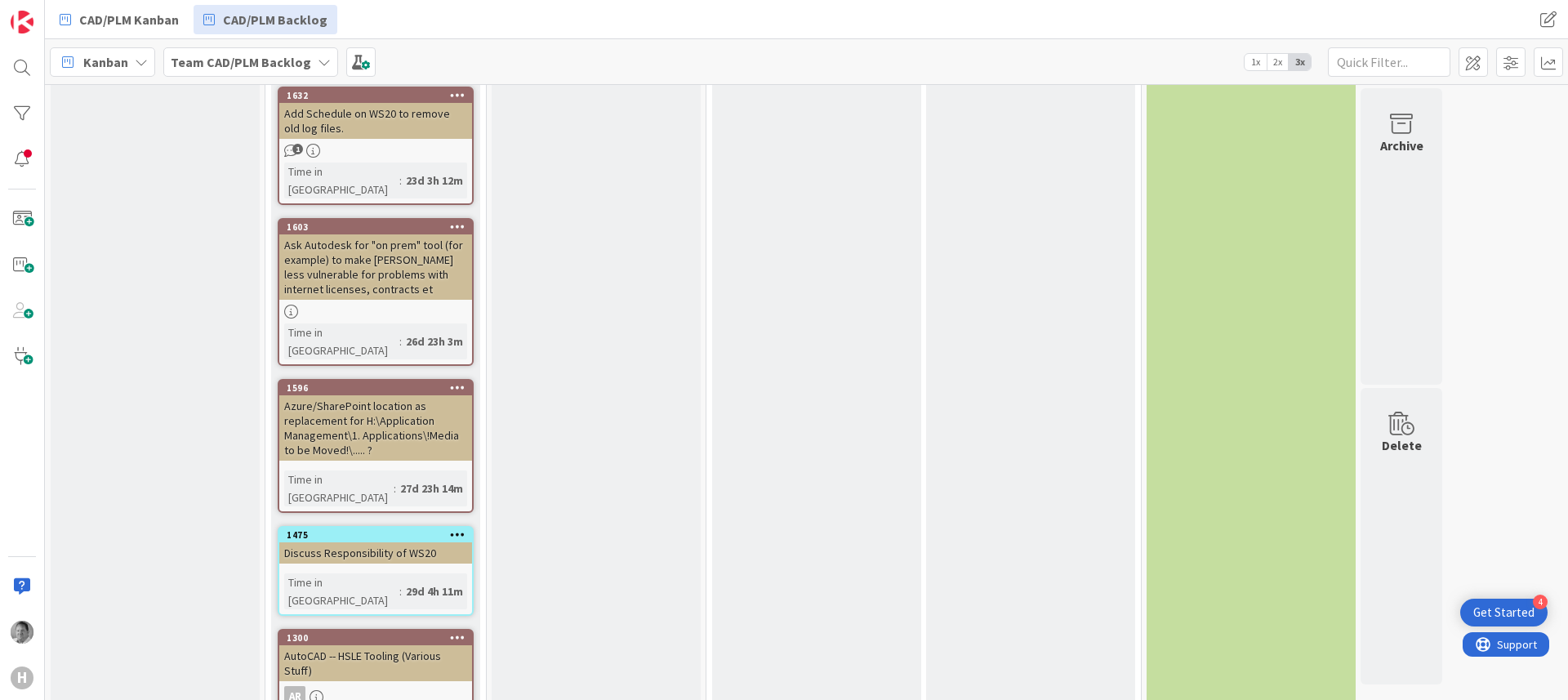
click at [308, 645] on div "AutoCAD -- HSLE Tooling (Various Stuff)" at bounding box center [376, 662] width 193 height 36
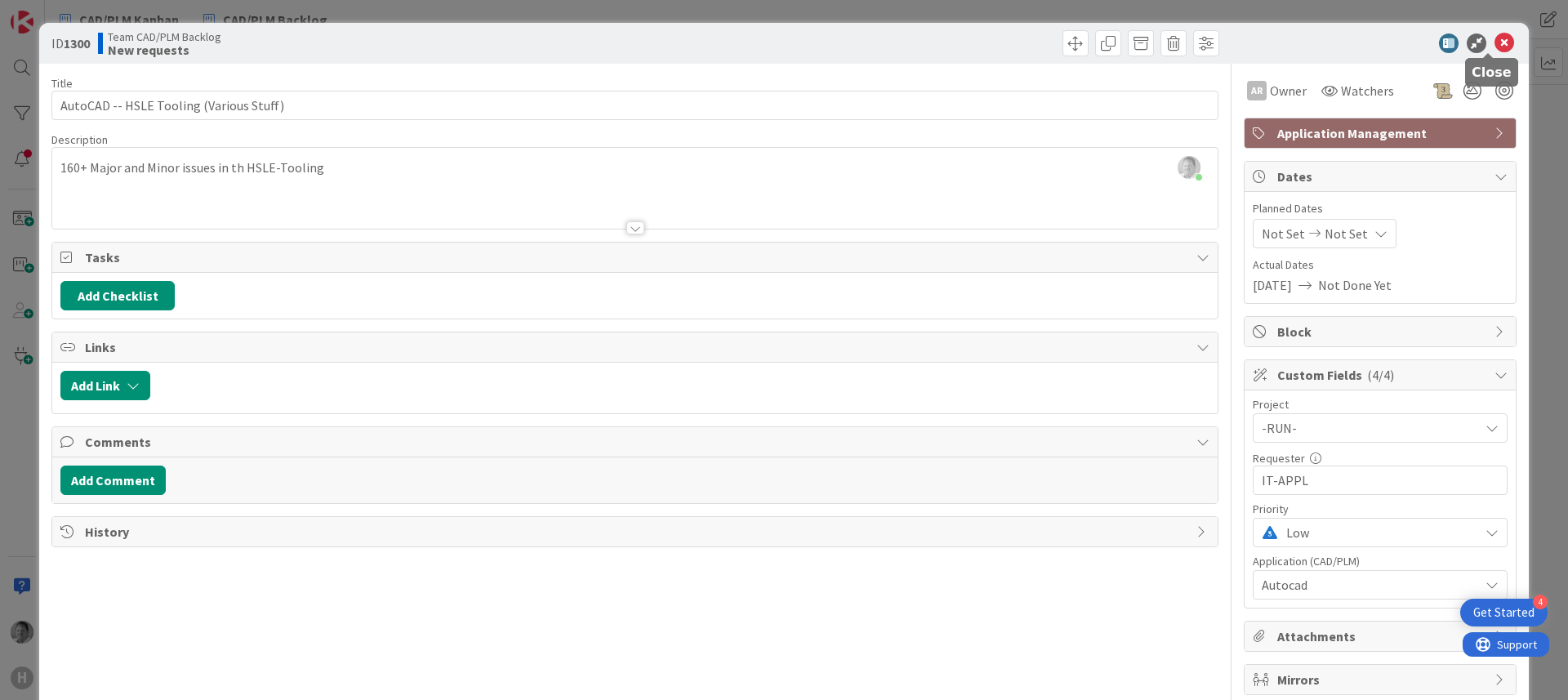
click at [1497, 34] on icon at bounding box center [1504, 43] width 20 height 20
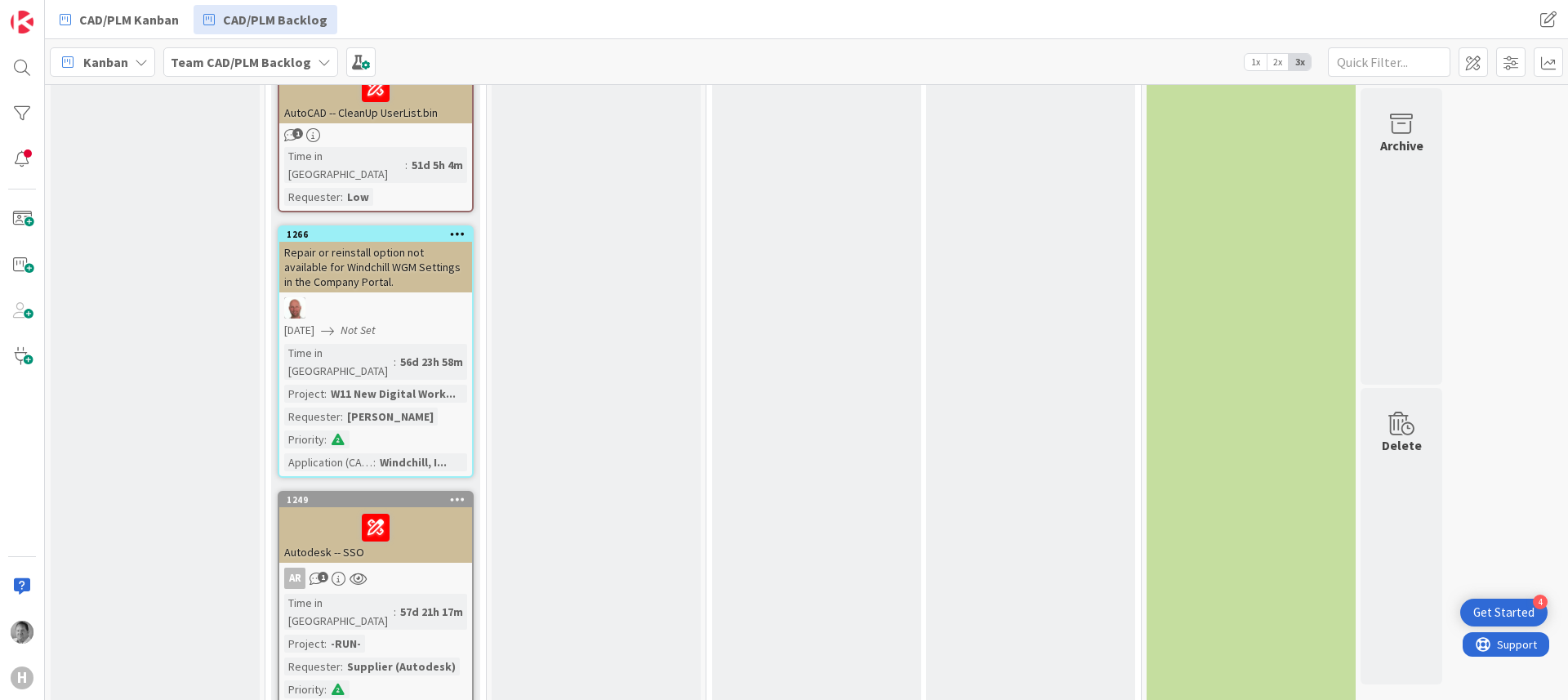
scroll to position [3371, 0]
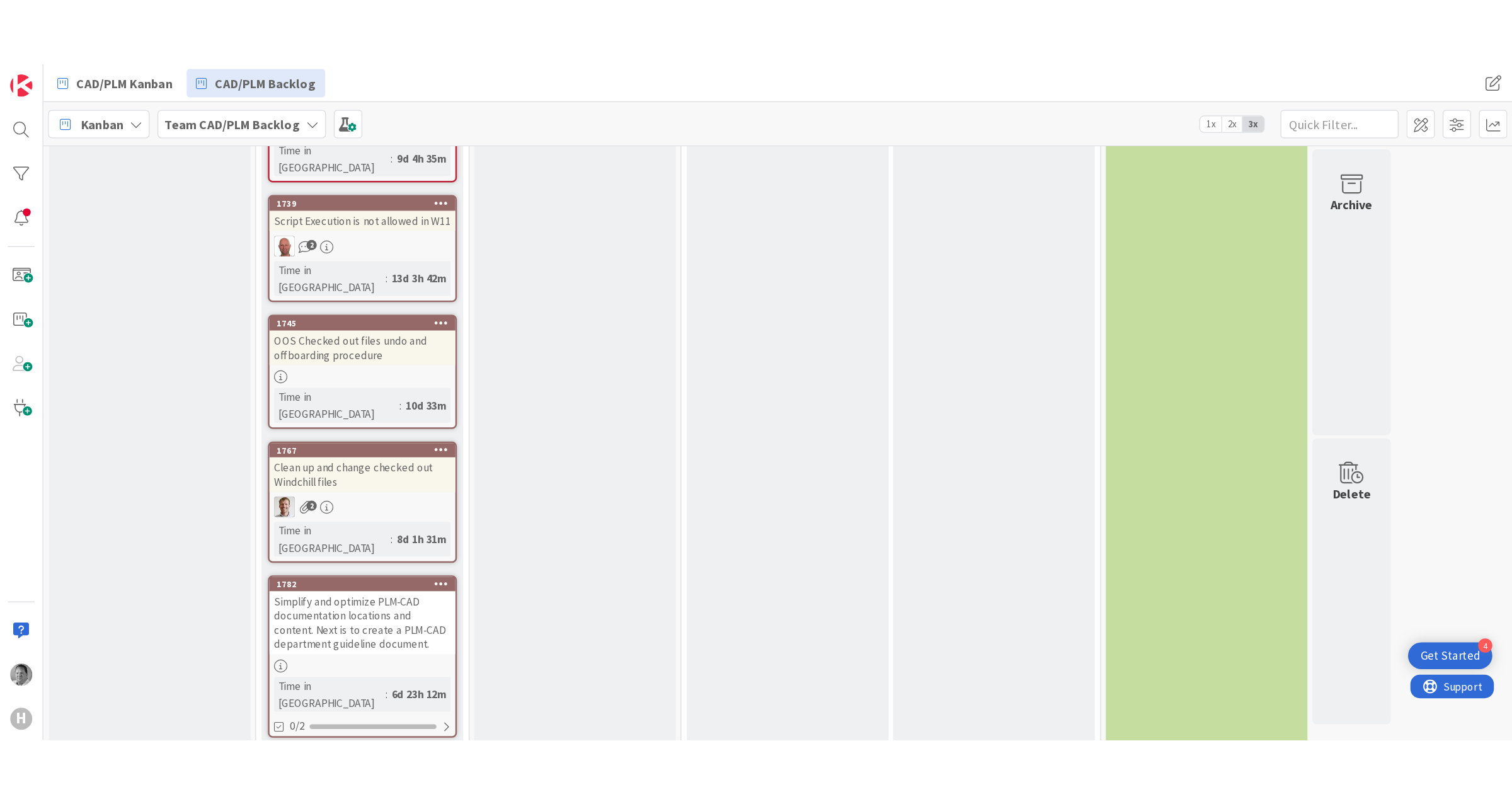
scroll to position [3255, 0]
